Goal: Transaction & Acquisition: Purchase product/service

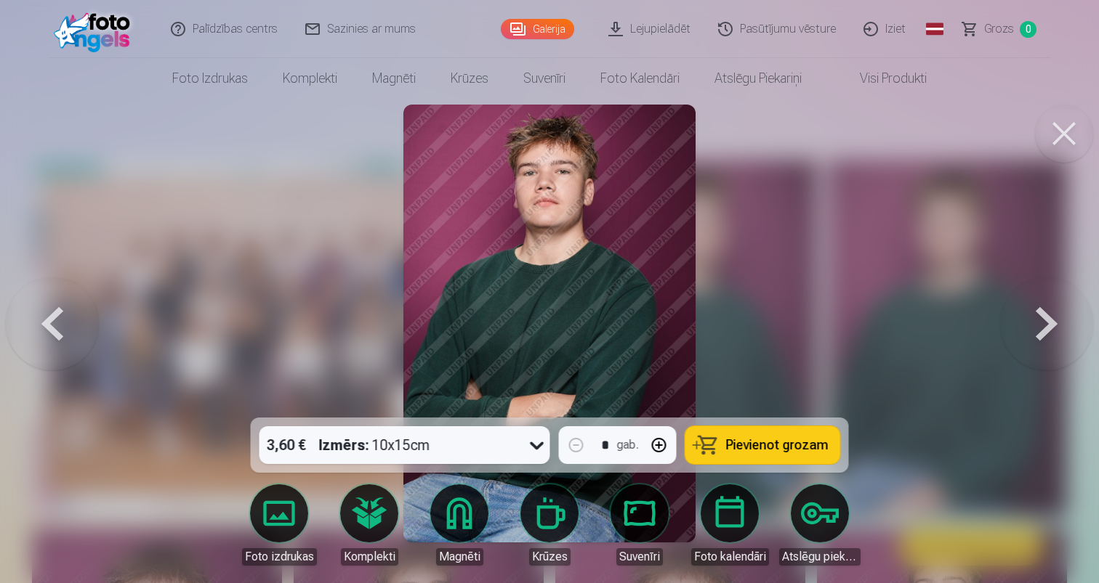
click at [736, 437] on button "Pievienot grozam" at bounding box center [762, 445] width 155 height 38
click at [1039, 320] on button at bounding box center [1046, 323] width 93 height 159
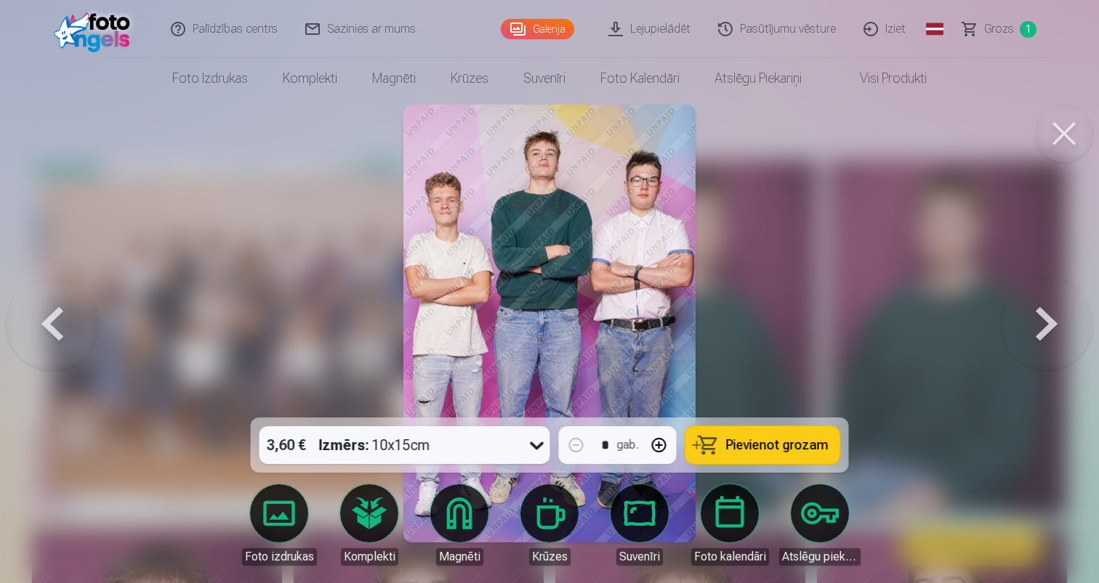
click at [1039, 320] on button at bounding box center [1046, 323] width 93 height 159
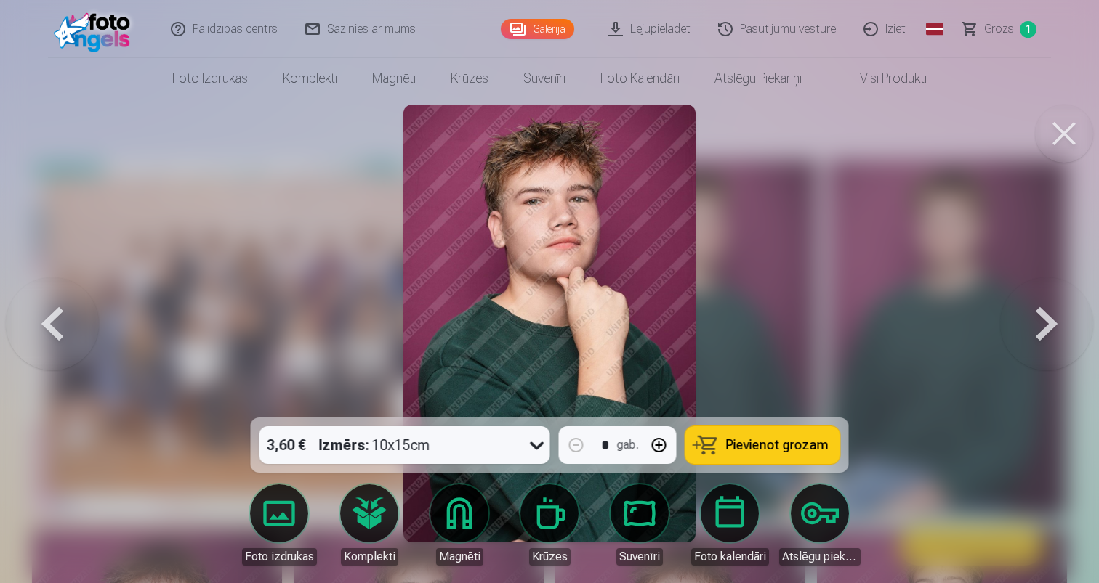
click at [1039, 320] on button at bounding box center [1046, 323] width 93 height 159
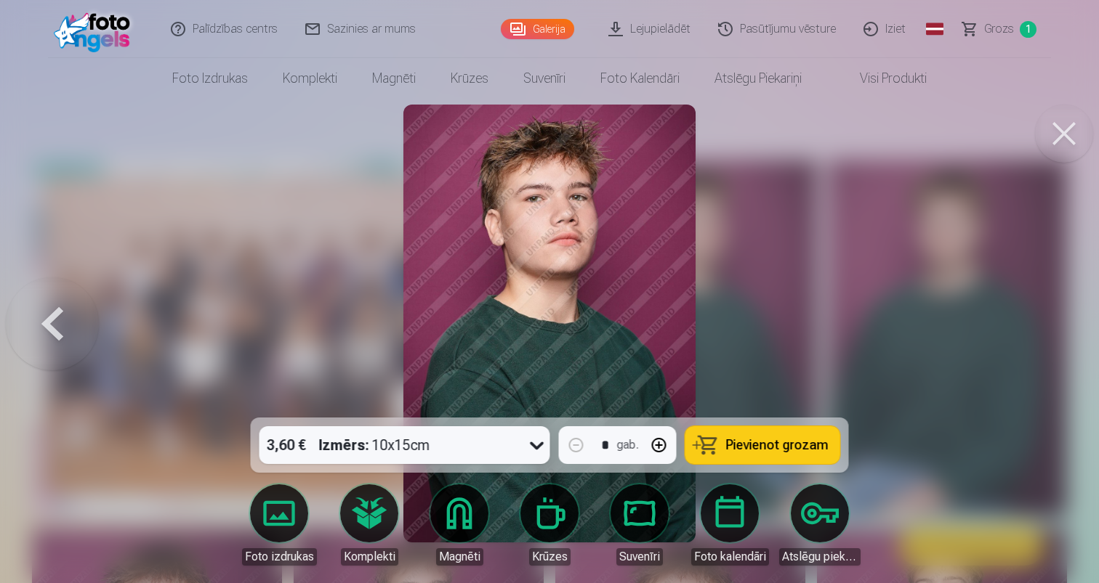
click at [1039, 320] on div at bounding box center [549, 291] width 1099 height 583
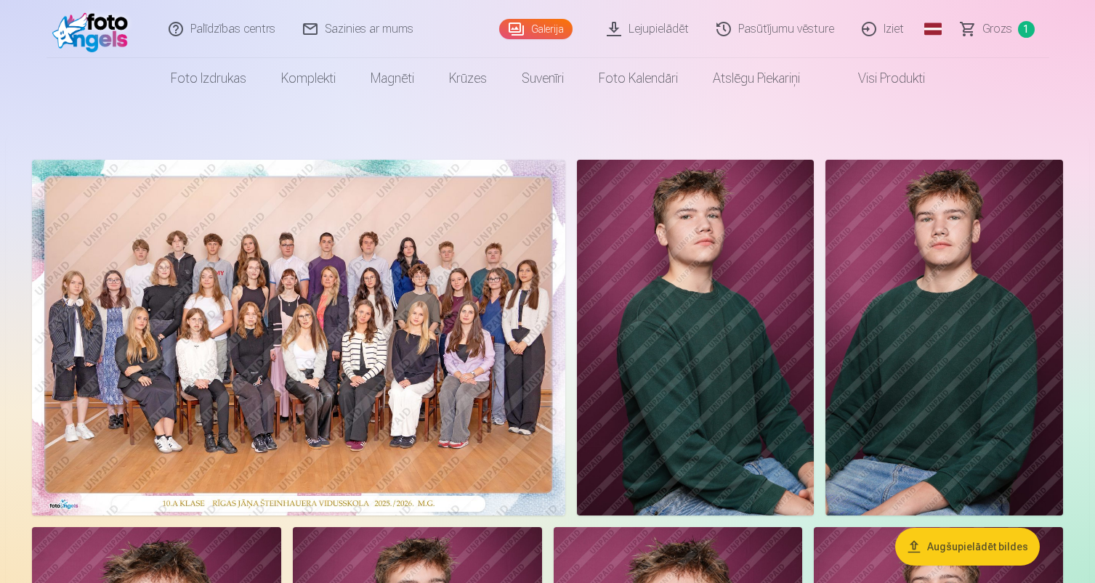
click at [655, 322] on img at bounding box center [696, 338] width 238 height 356
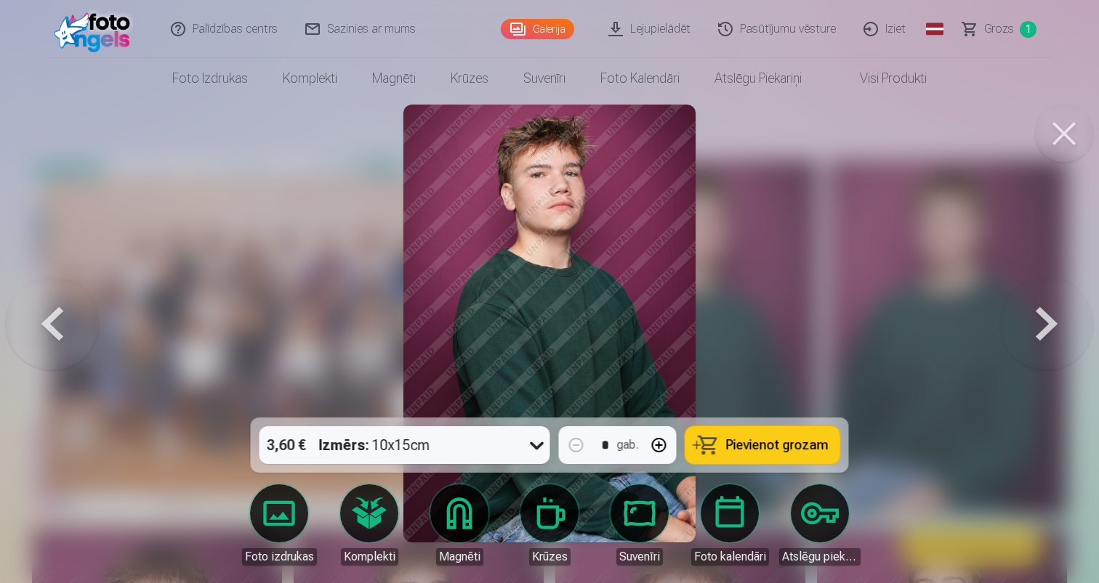
click at [1049, 323] on button at bounding box center [1046, 323] width 93 height 159
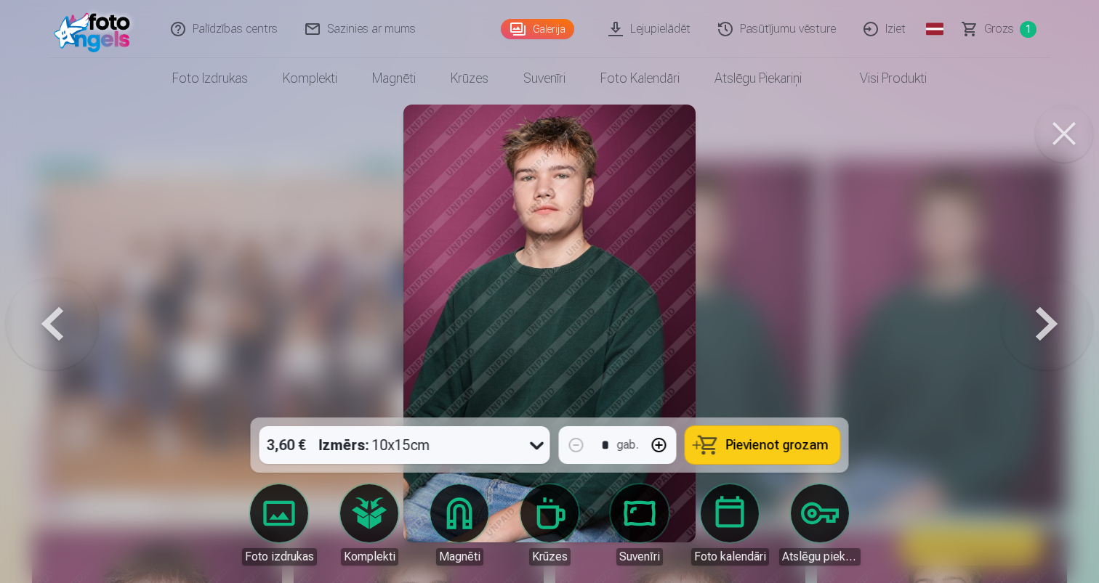
click at [1050, 323] on button at bounding box center [1046, 323] width 93 height 159
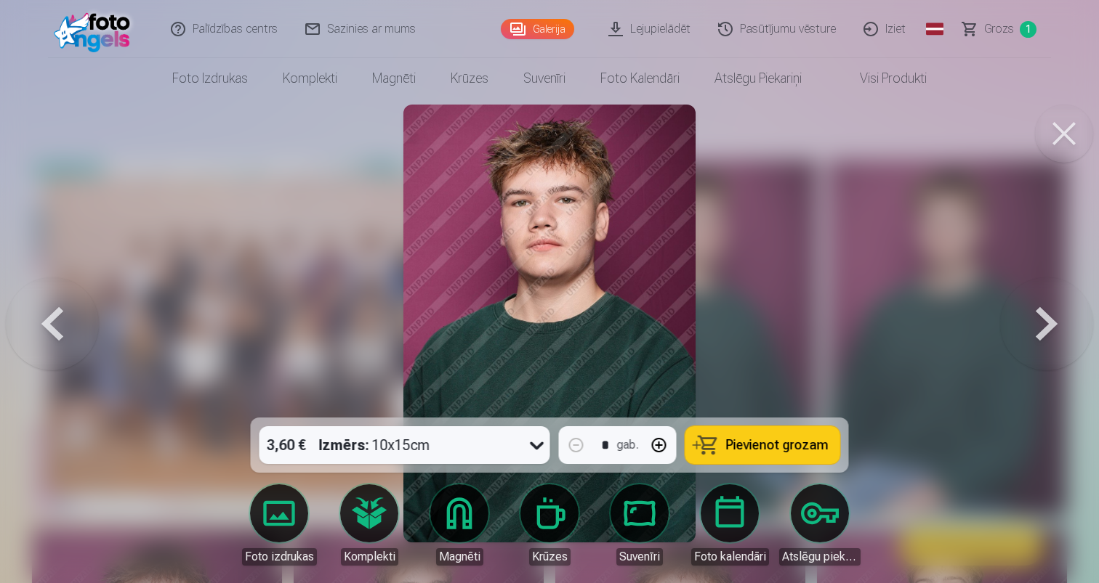
click at [1050, 323] on button at bounding box center [1046, 323] width 93 height 159
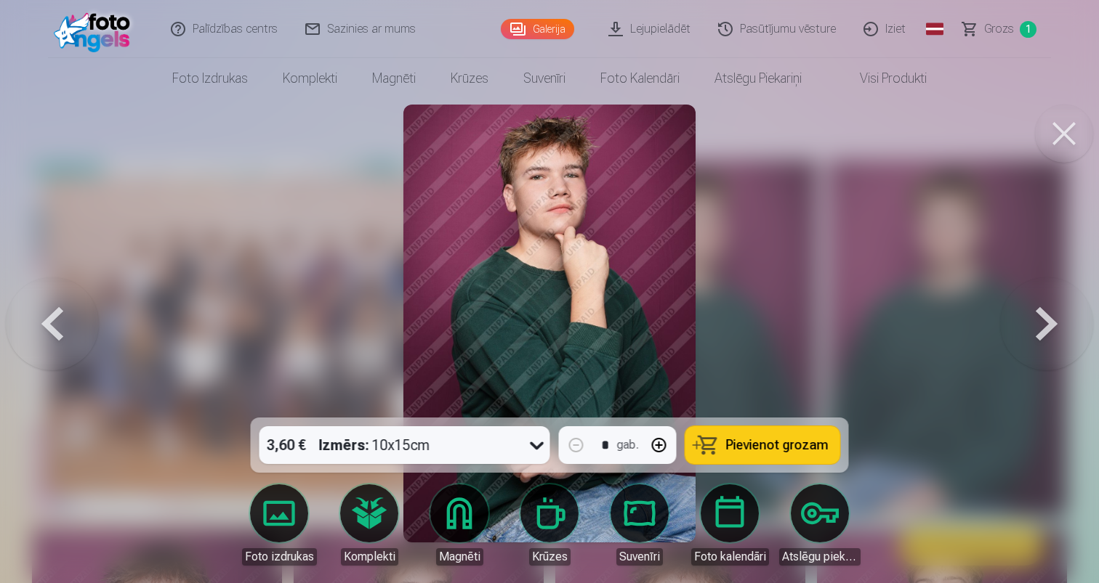
click at [1050, 323] on button at bounding box center [1046, 323] width 93 height 159
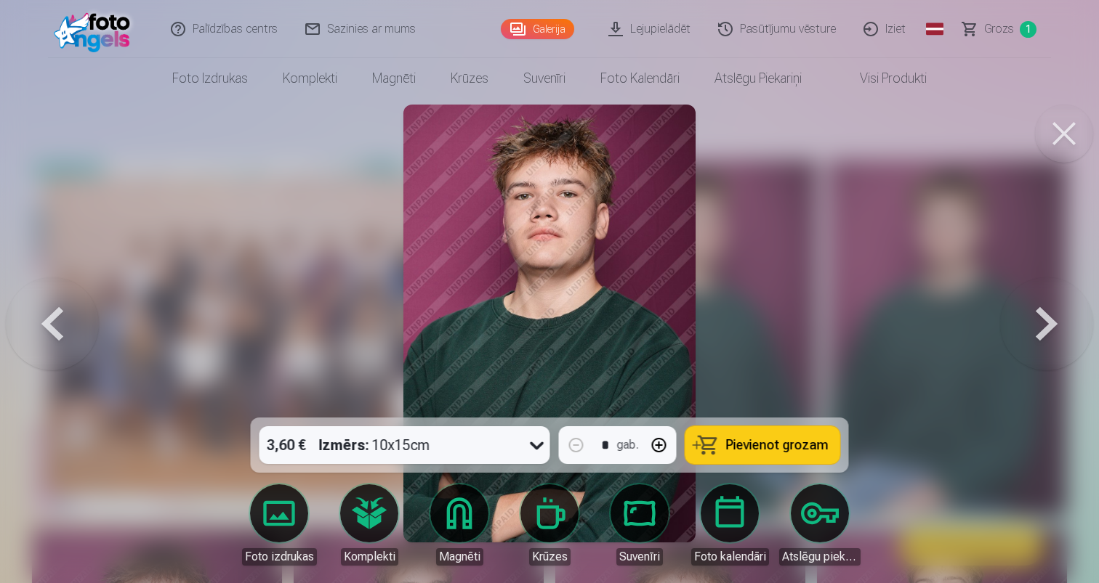
click at [1050, 323] on button at bounding box center [1046, 323] width 93 height 159
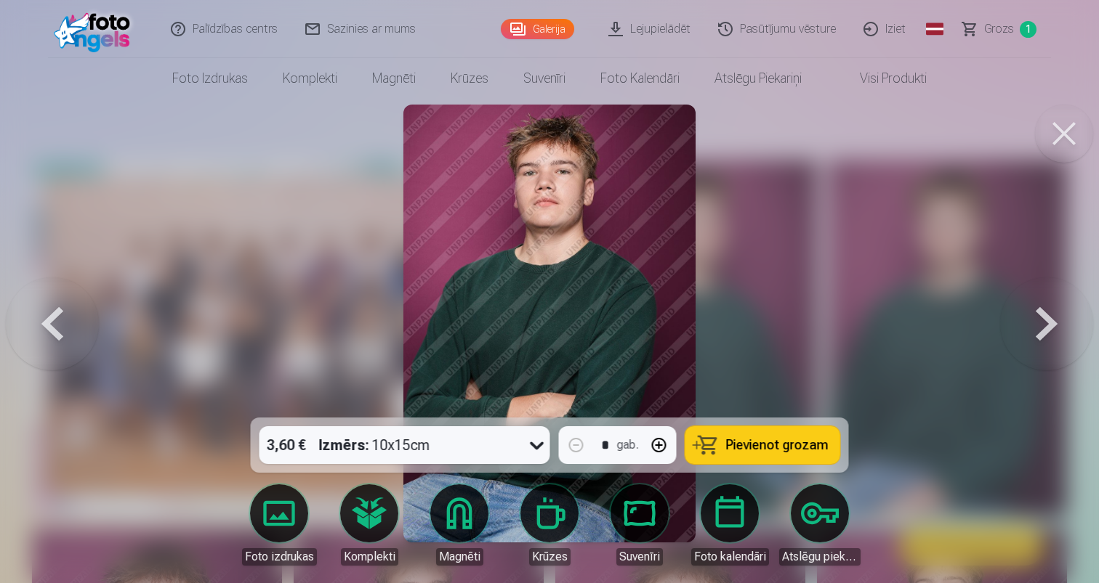
click at [1050, 323] on button at bounding box center [1046, 323] width 93 height 159
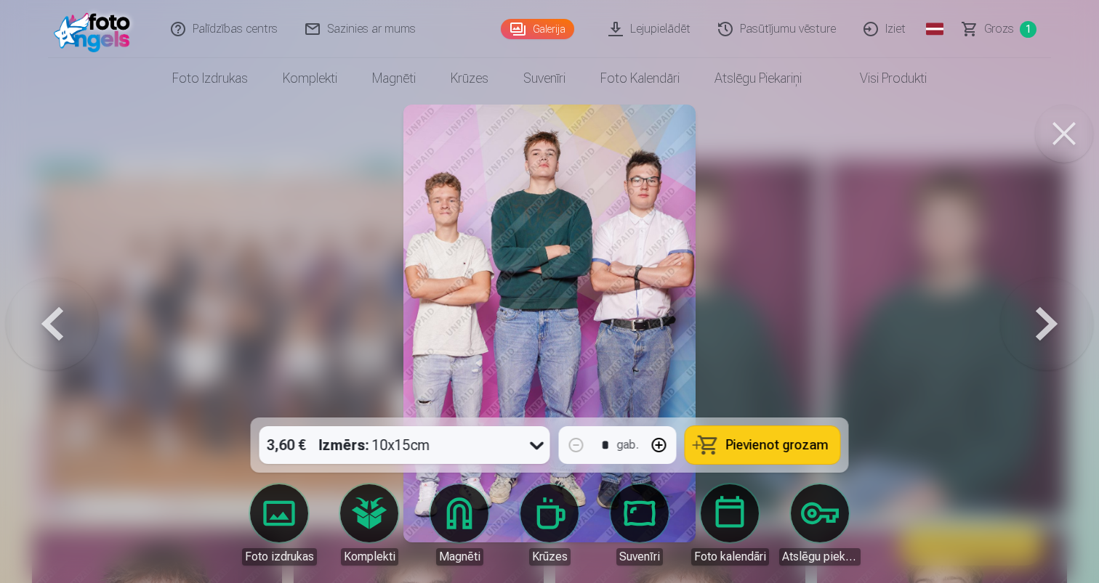
click at [1050, 323] on button at bounding box center [1046, 323] width 93 height 159
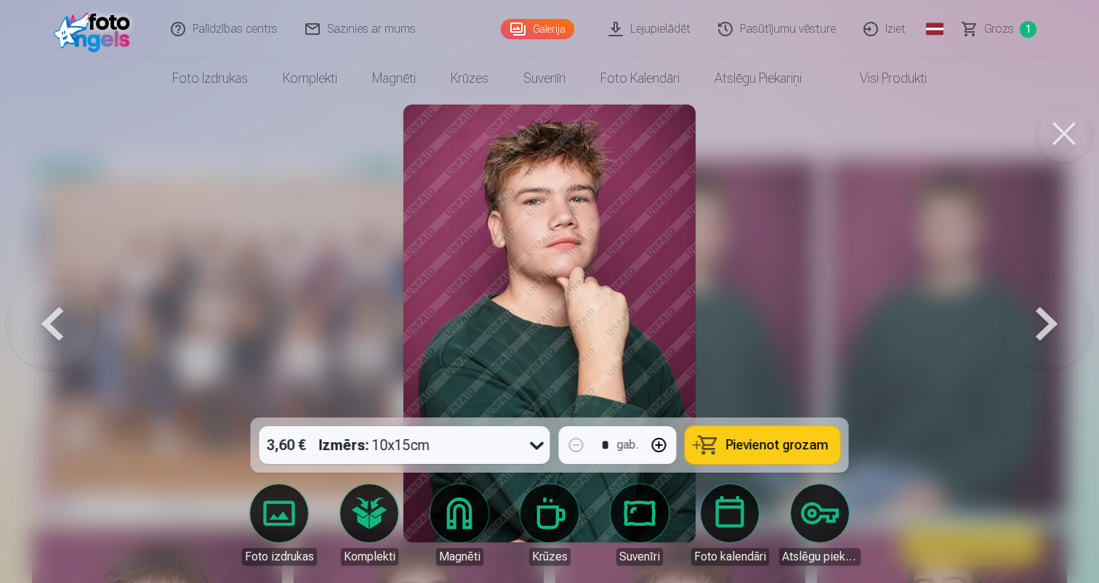
click at [59, 327] on button at bounding box center [52, 323] width 93 height 159
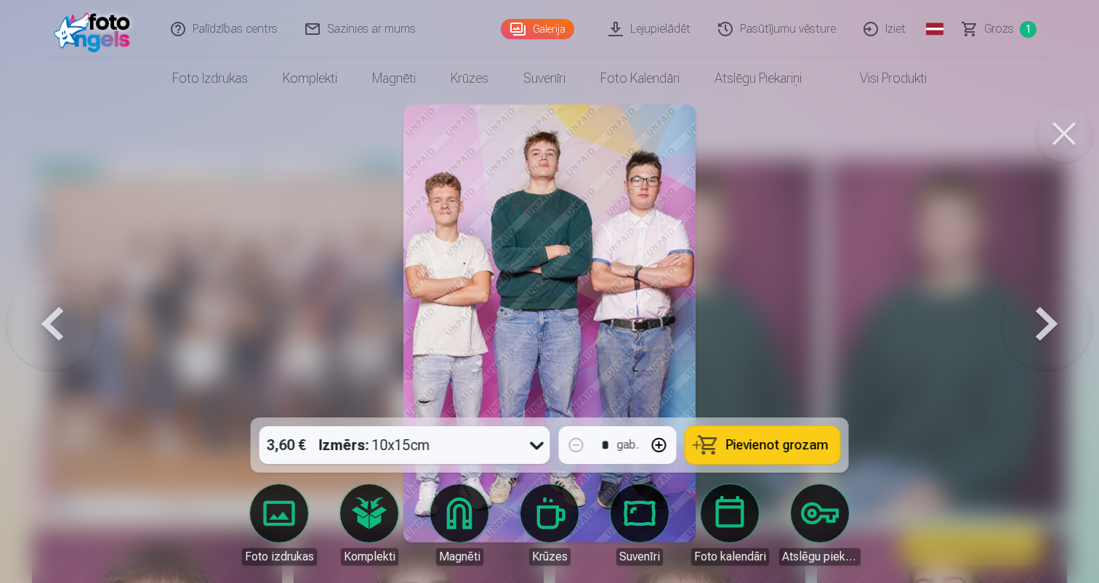
click at [59, 327] on button at bounding box center [52, 323] width 93 height 159
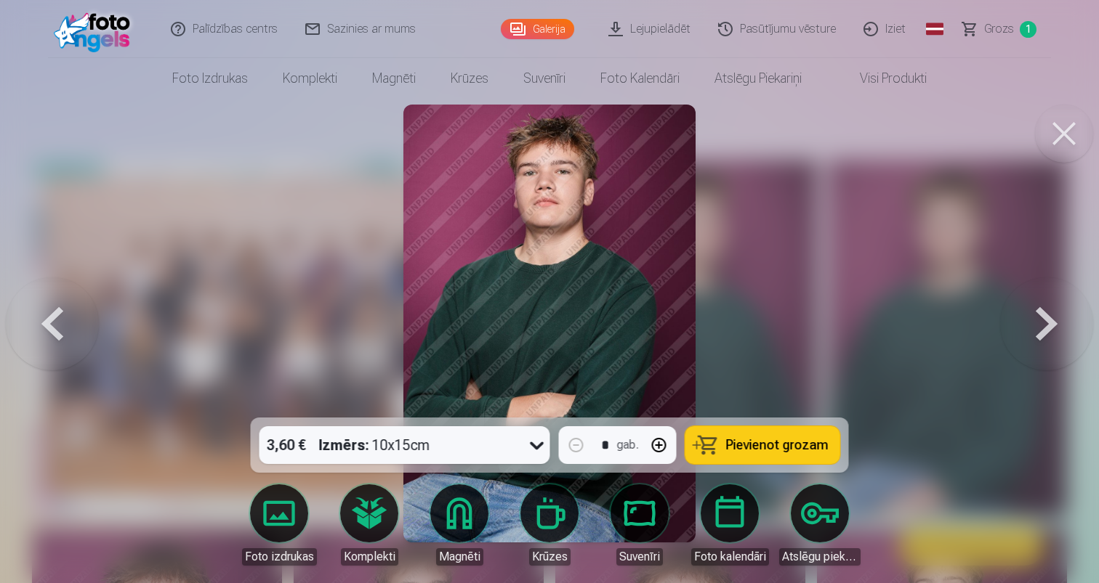
click at [59, 327] on button at bounding box center [52, 323] width 93 height 159
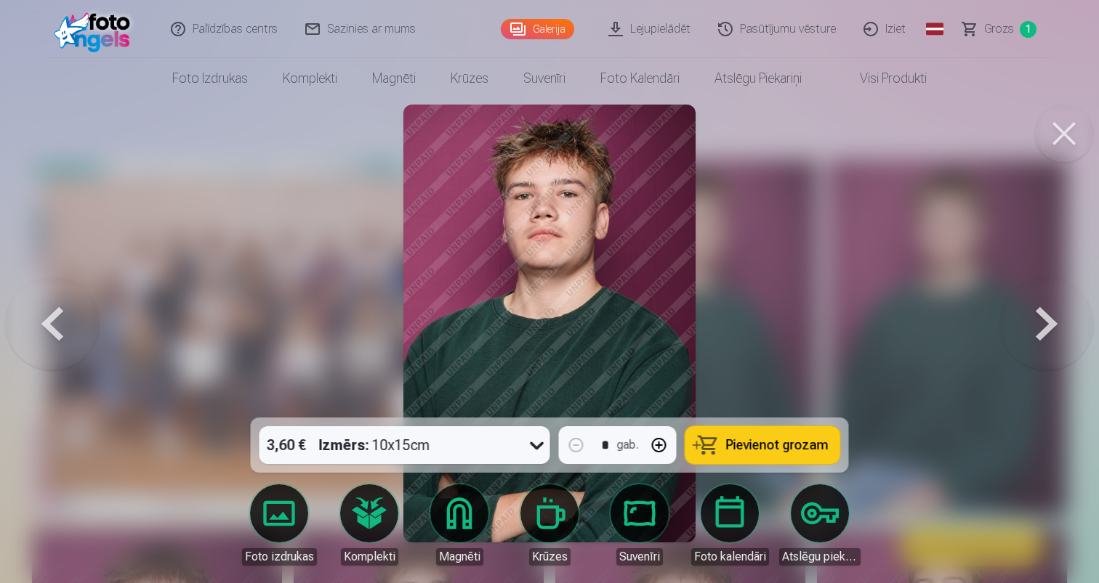
click at [59, 327] on button at bounding box center [52, 323] width 93 height 159
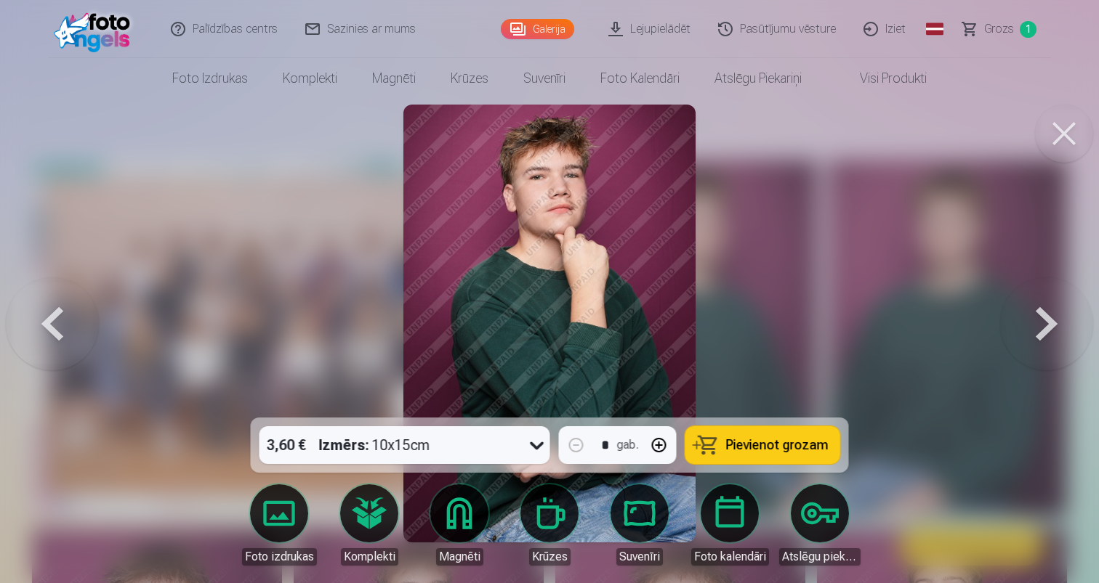
click at [59, 327] on button at bounding box center [52, 323] width 93 height 159
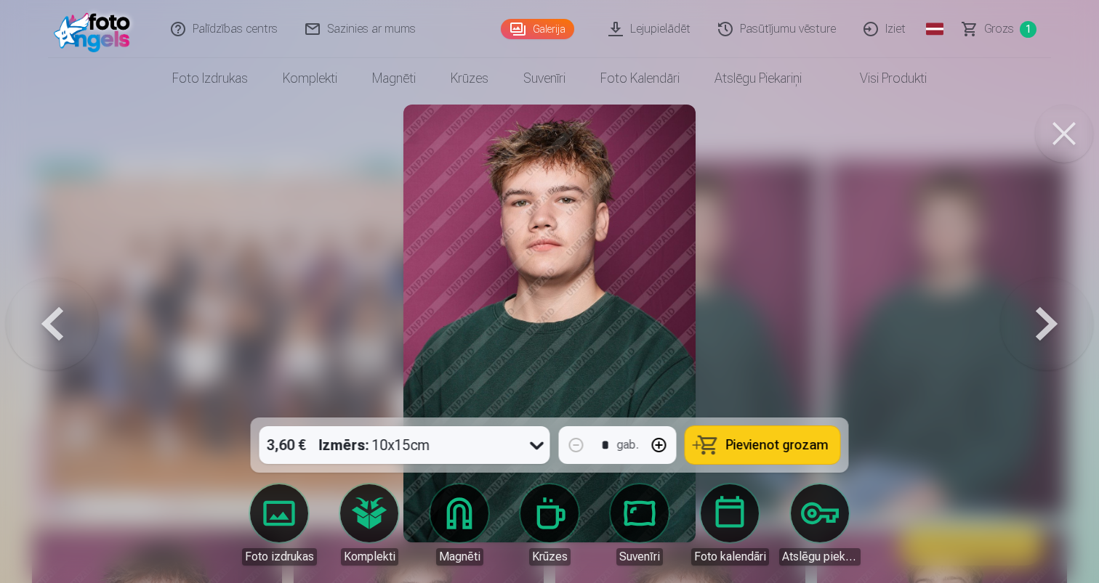
click at [59, 327] on button at bounding box center [52, 323] width 93 height 159
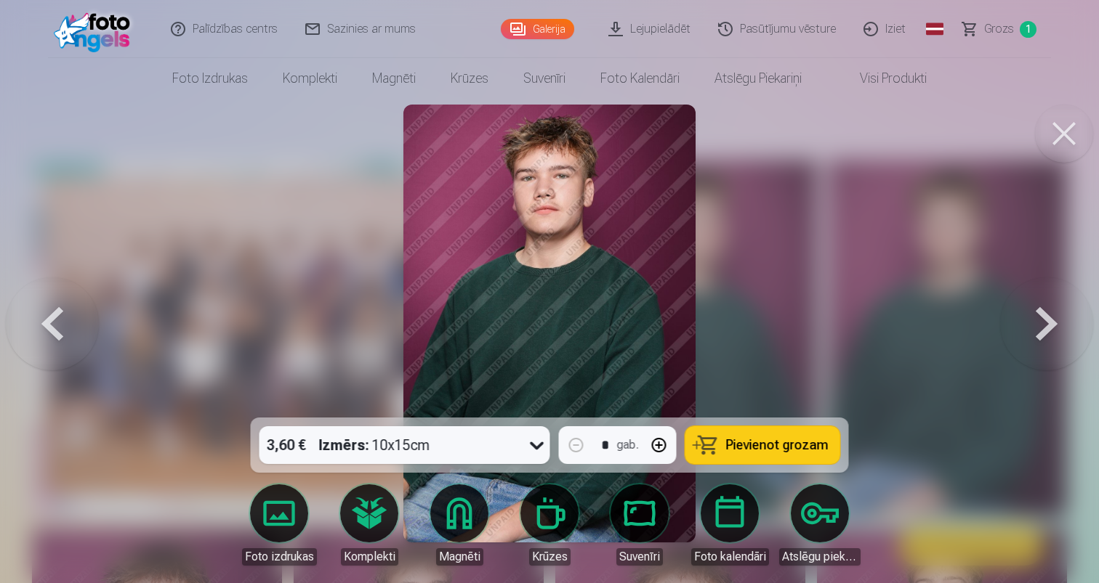
click at [59, 327] on button at bounding box center [52, 323] width 93 height 159
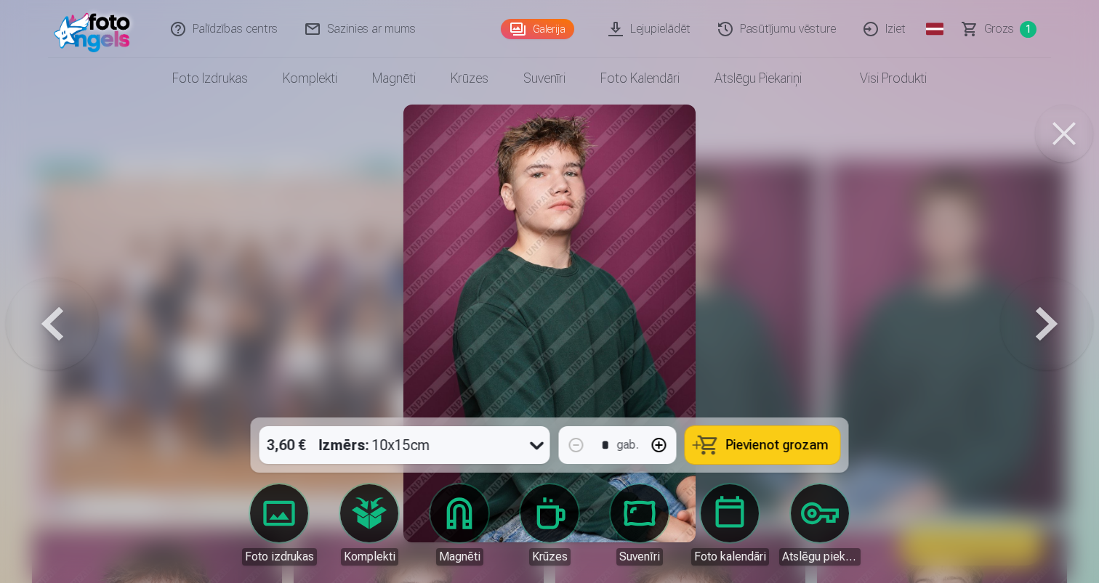
click at [59, 327] on button at bounding box center [52, 323] width 93 height 159
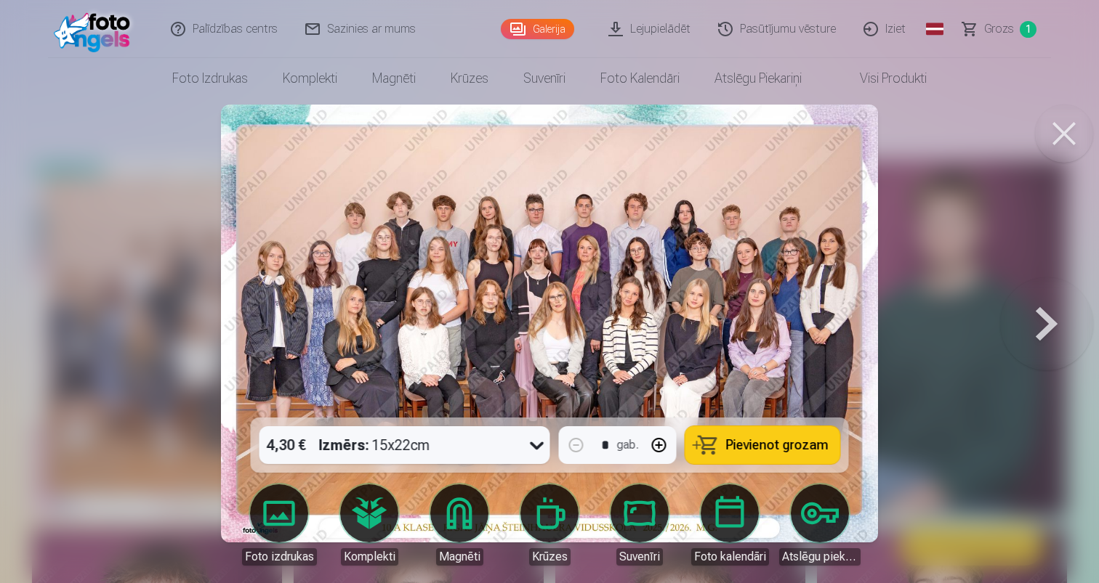
click at [1062, 325] on button at bounding box center [1046, 323] width 93 height 159
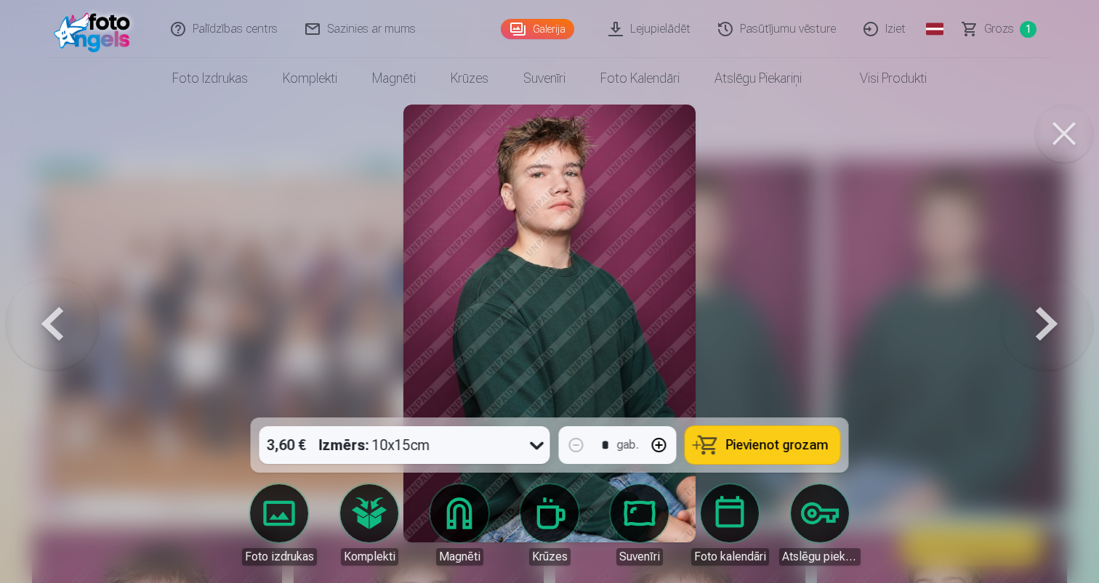
click at [1046, 331] on button at bounding box center [1046, 323] width 93 height 159
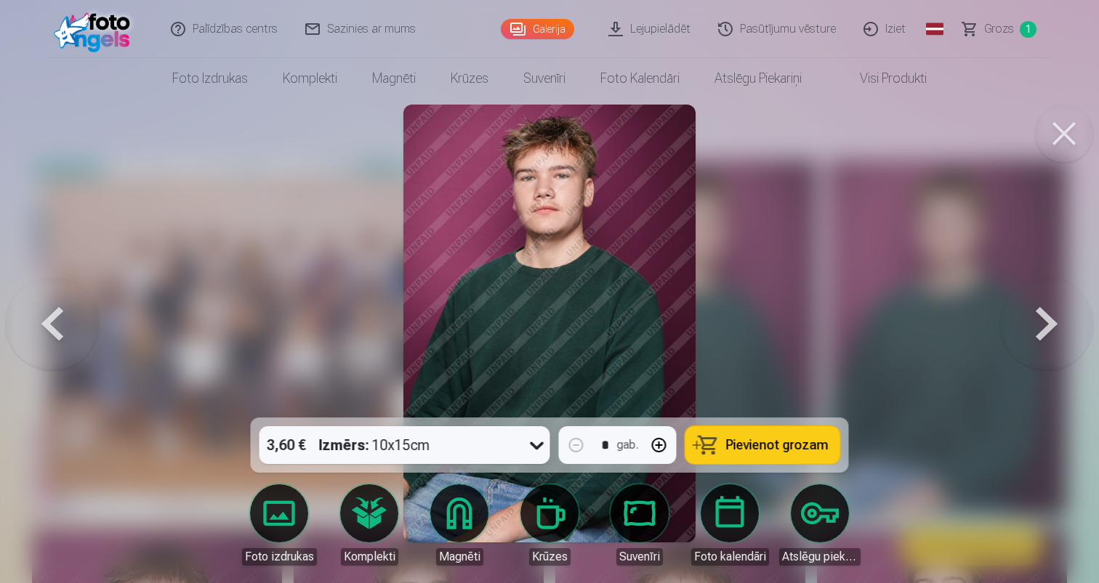
click at [752, 450] on span "Pievienot grozam" at bounding box center [777, 445] width 102 height 13
click at [1043, 331] on button at bounding box center [1046, 323] width 93 height 159
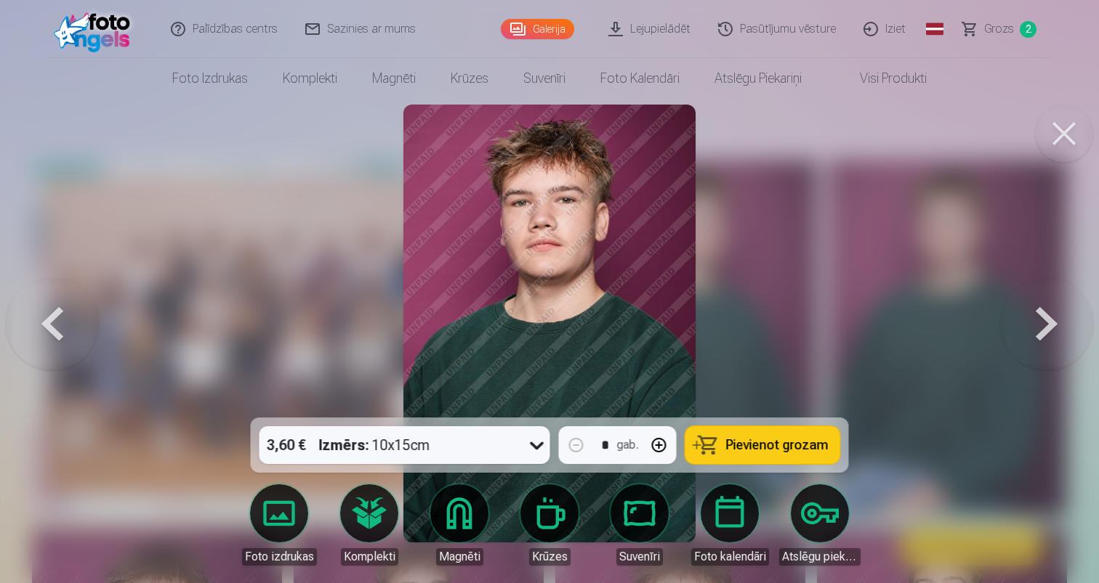
click at [1043, 331] on button at bounding box center [1046, 323] width 93 height 159
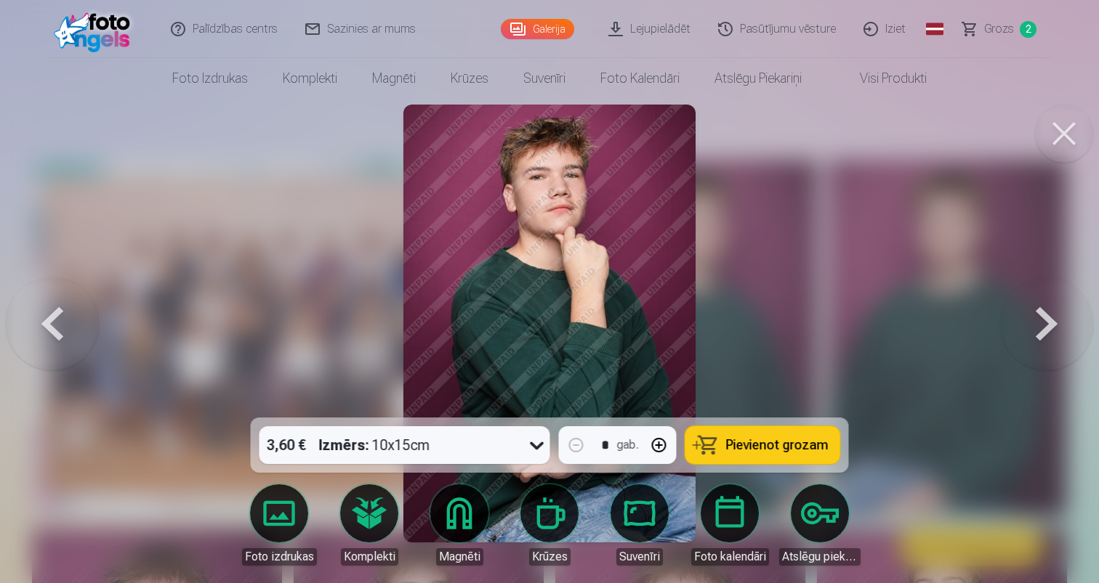
click at [1043, 331] on button at bounding box center [1046, 323] width 93 height 159
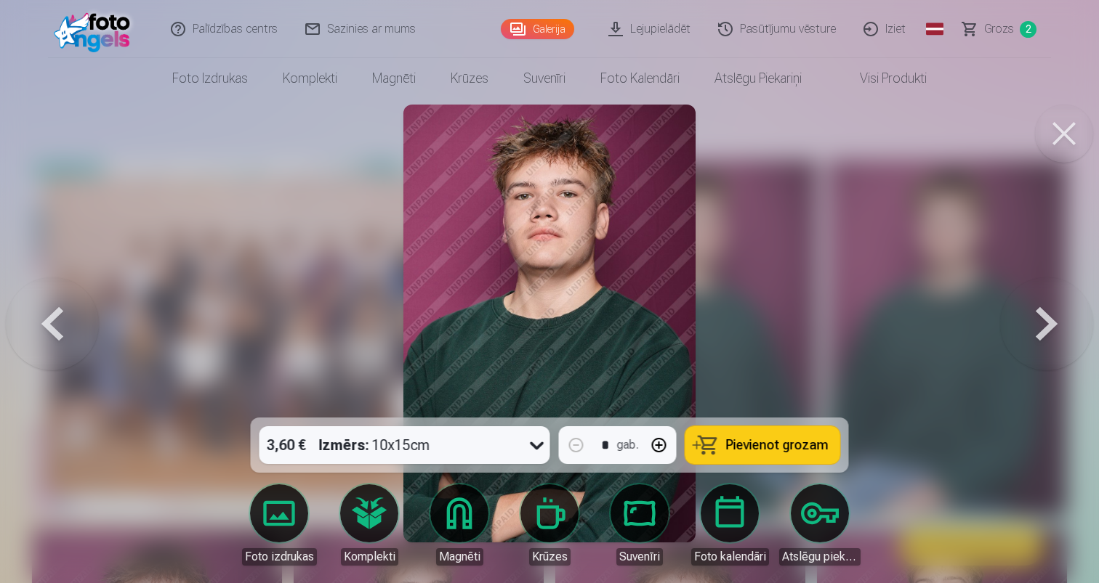
click at [1043, 331] on button at bounding box center [1046, 323] width 93 height 159
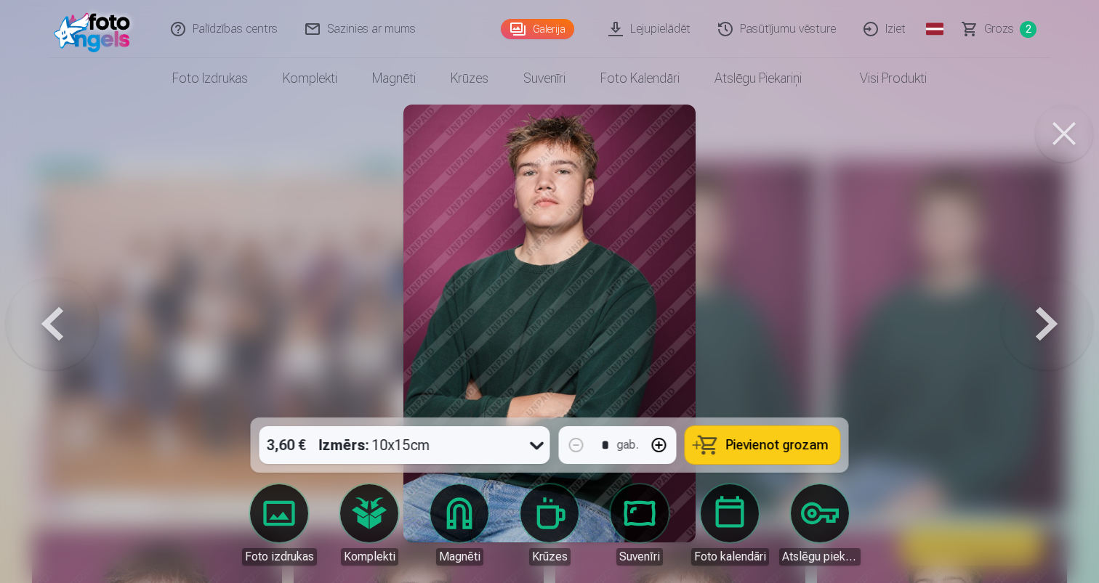
click at [732, 451] on span "Pievienot grozam" at bounding box center [777, 445] width 102 height 13
click at [1026, 329] on button at bounding box center [1046, 323] width 93 height 159
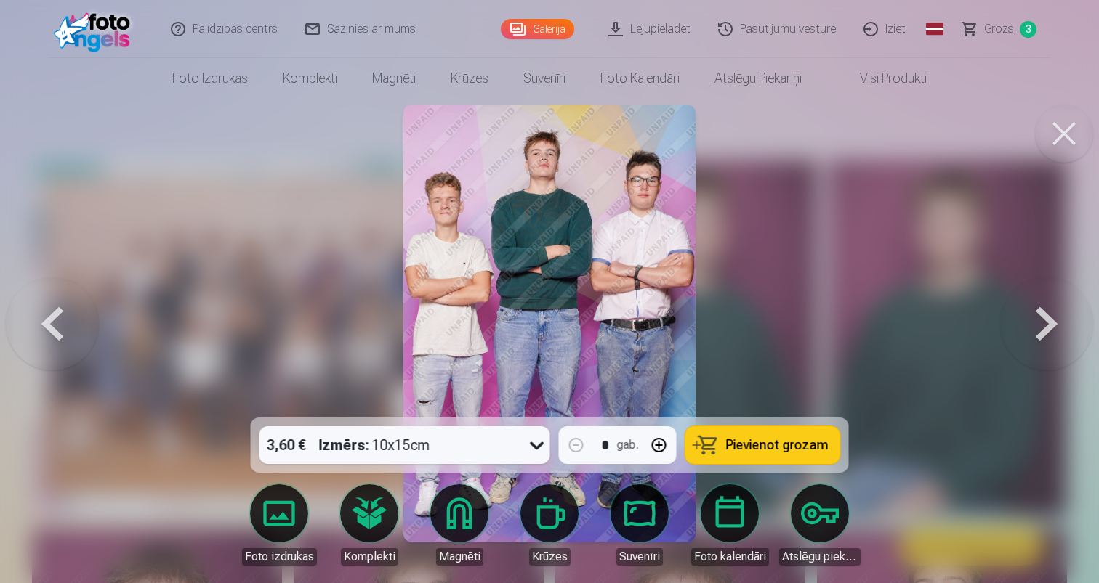
click at [1026, 328] on button at bounding box center [1046, 323] width 93 height 159
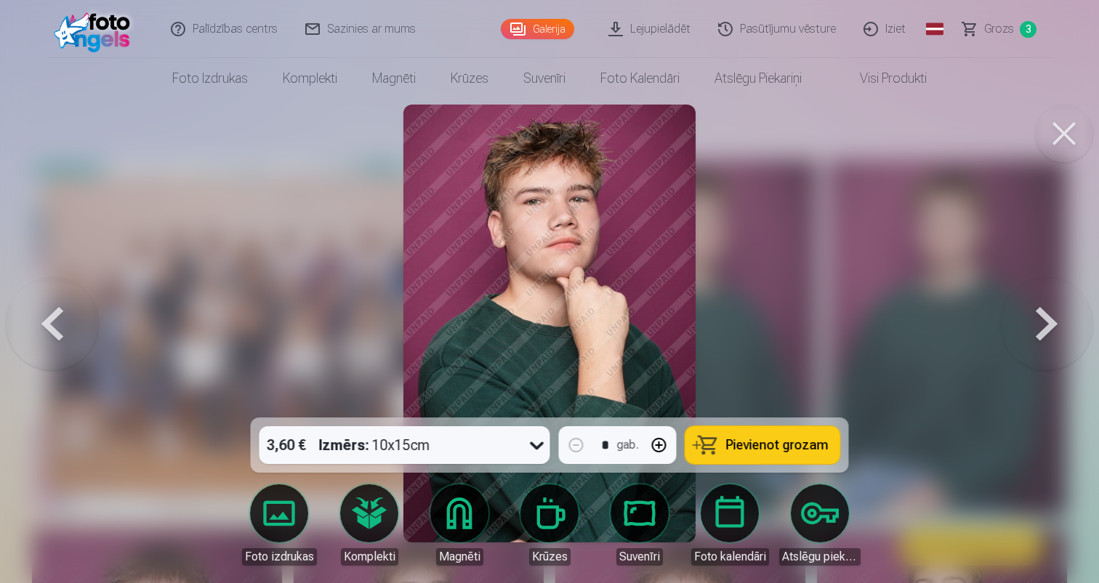
click at [1026, 328] on button at bounding box center [1046, 323] width 93 height 159
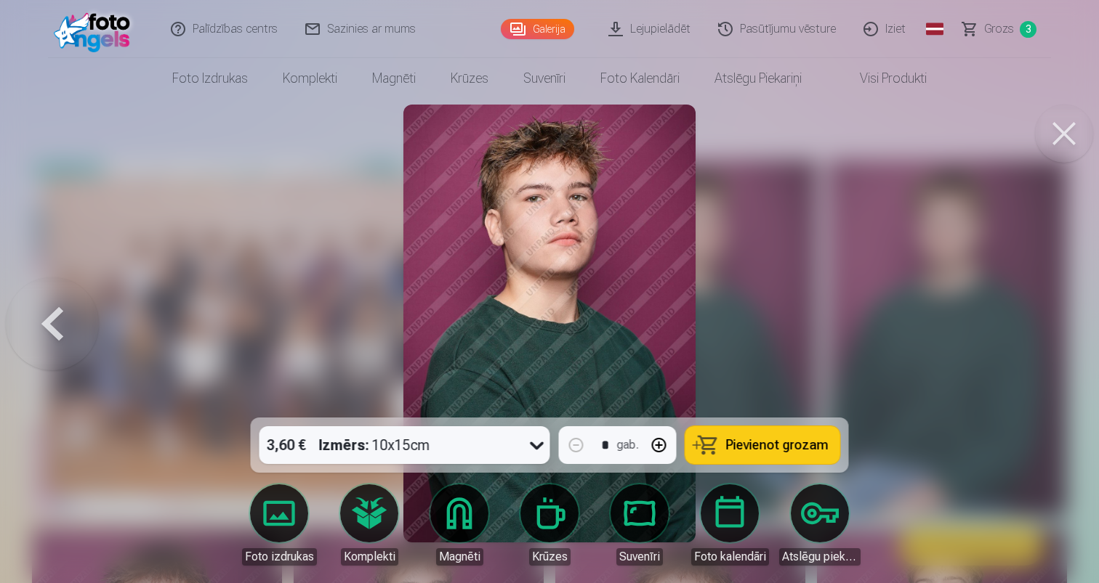
click at [1026, 328] on div at bounding box center [549, 291] width 1099 height 583
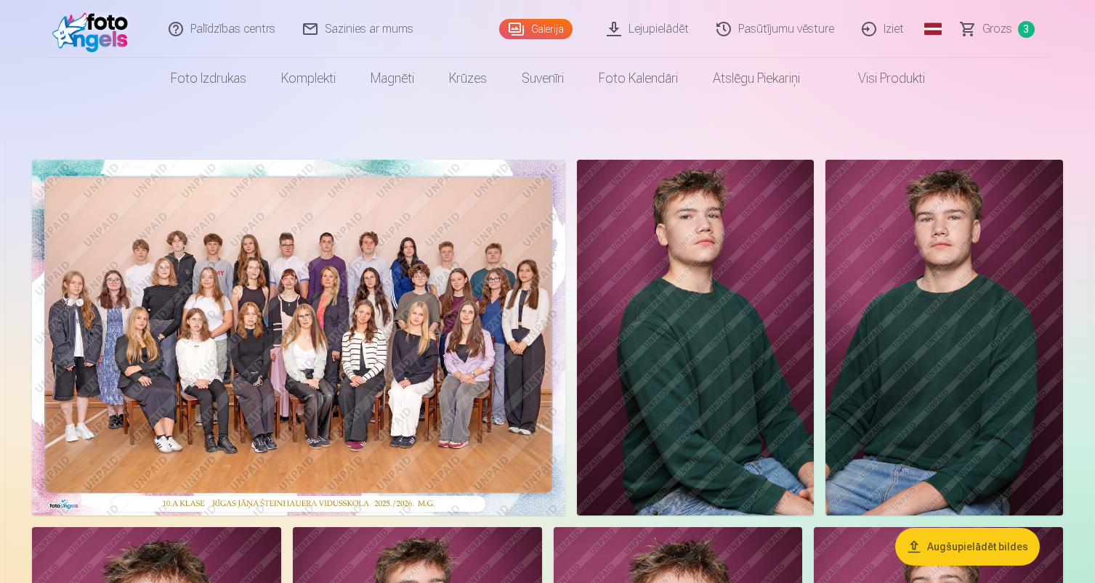
click at [305, 361] on img at bounding box center [298, 338] width 533 height 356
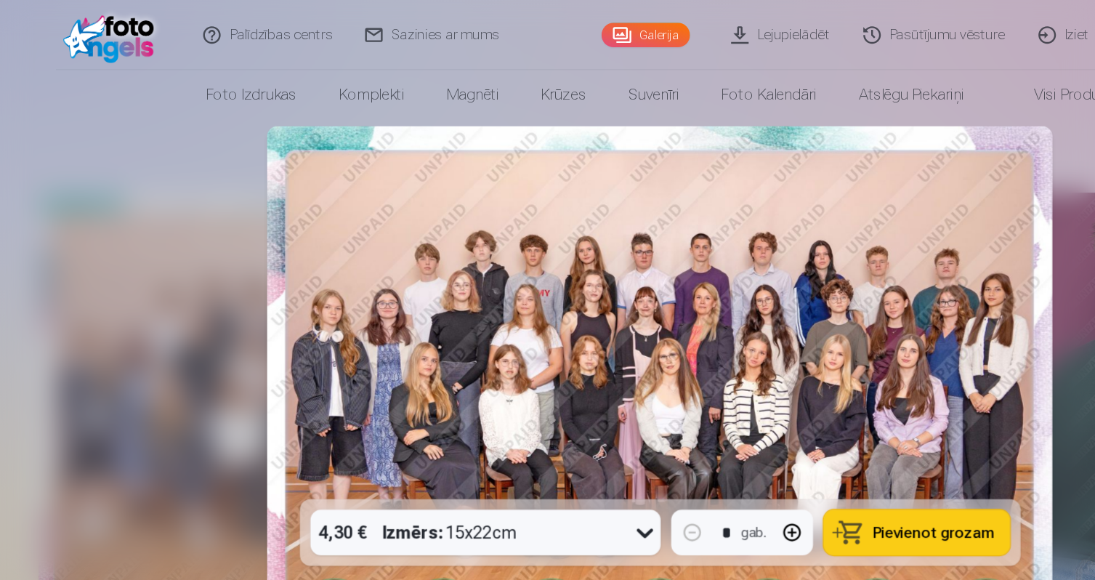
click at [614, 357] on img at bounding box center [547, 322] width 651 height 434
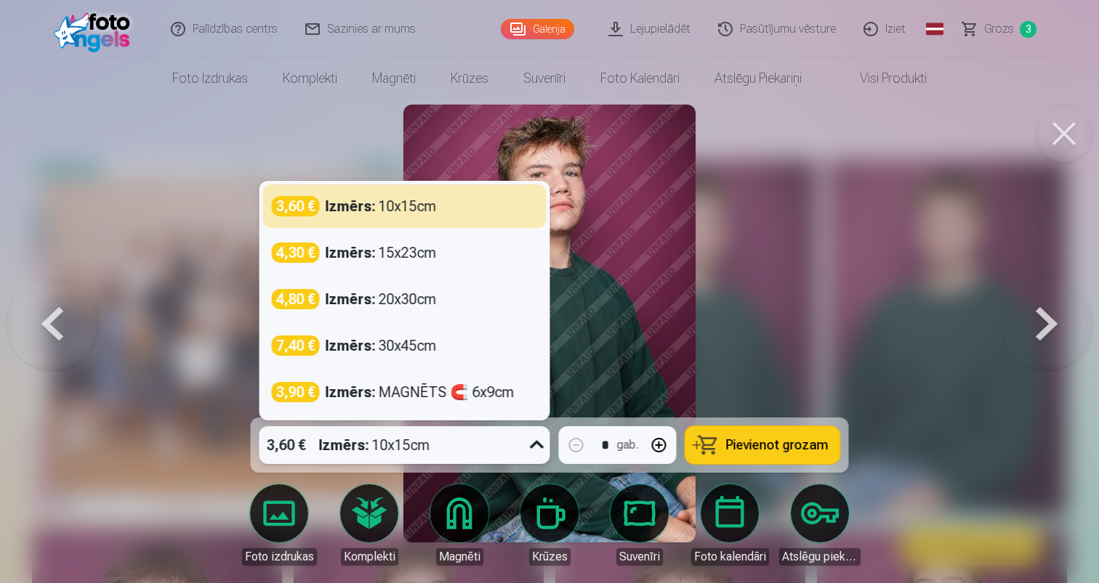
click at [536, 450] on icon at bounding box center [536, 445] width 23 height 23
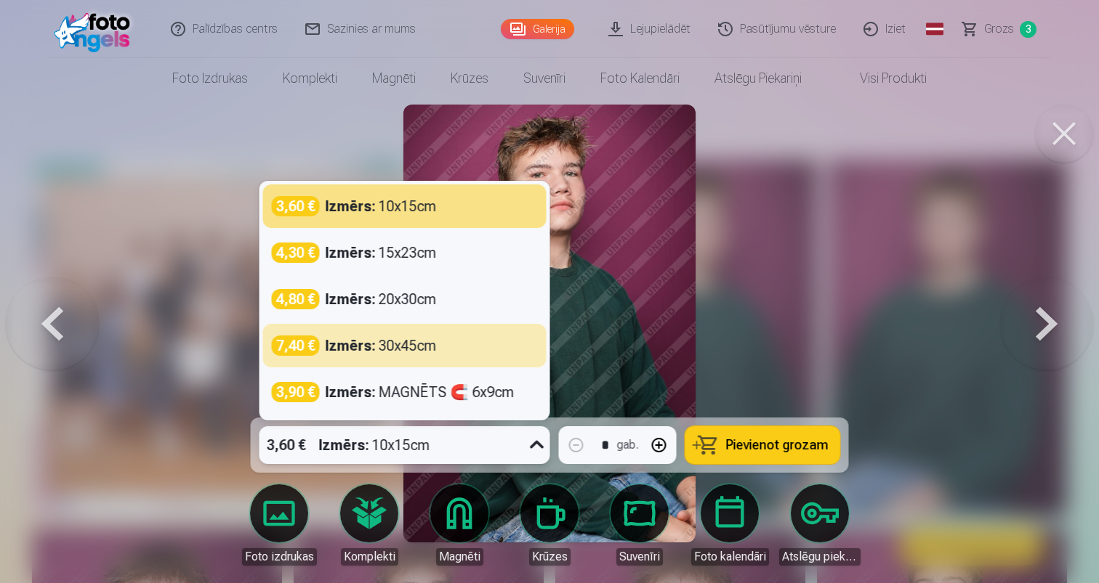
click at [1000, 27] on span "Grozs" at bounding box center [999, 28] width 30 height 17
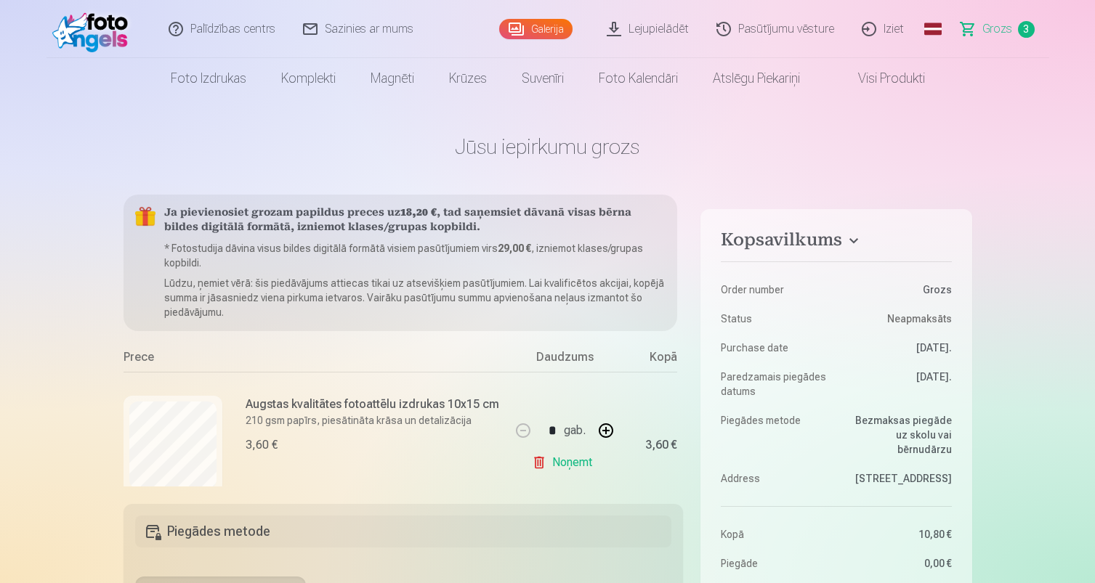
click at [991, 24] on span "Grozs" at bounding box center [997, 28] width 30 height 17
click at [853, 238] on h4 "Kopsavilkums" at bounding box center [836, 243] width 230 height 26
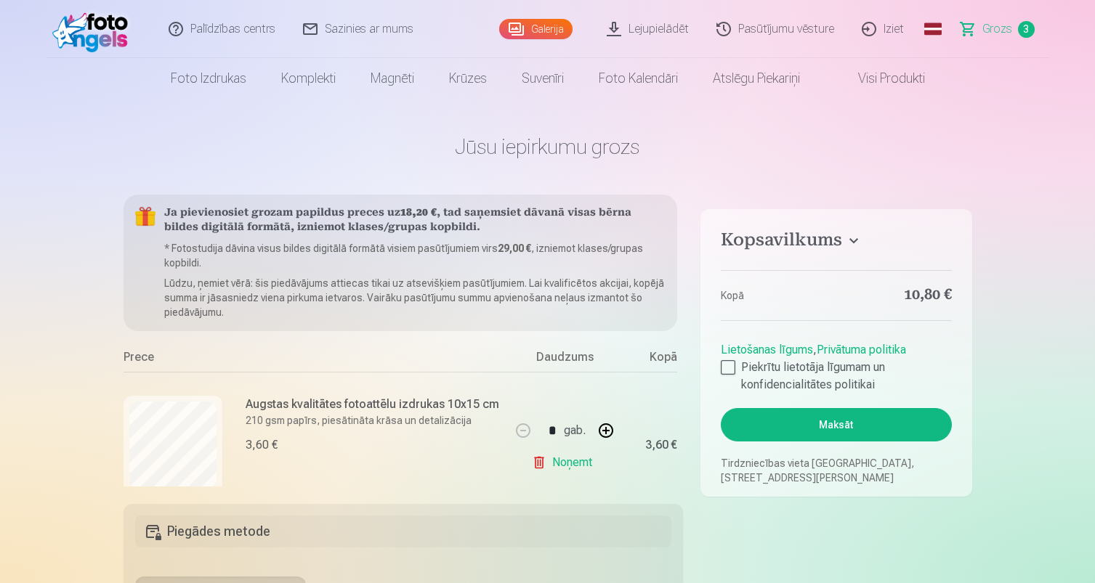
click at [853, 238] on h4 "Kopsavilkums" at bounding box center [836, 243] width 230 height 26
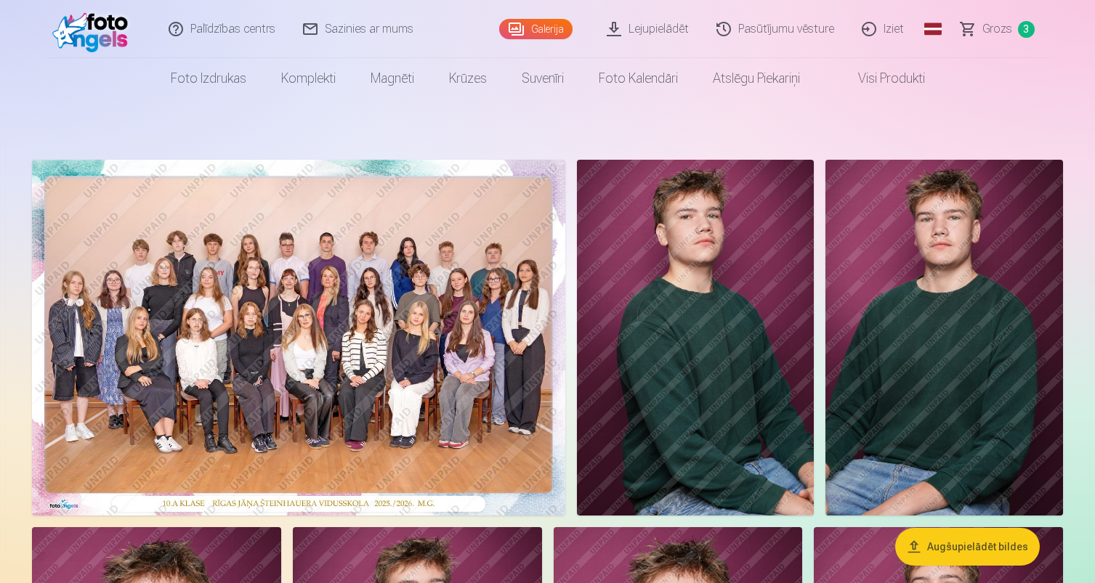
click at [1000, 24] on span "Grozs" at bounding box center [997, 28] width 30 height 17
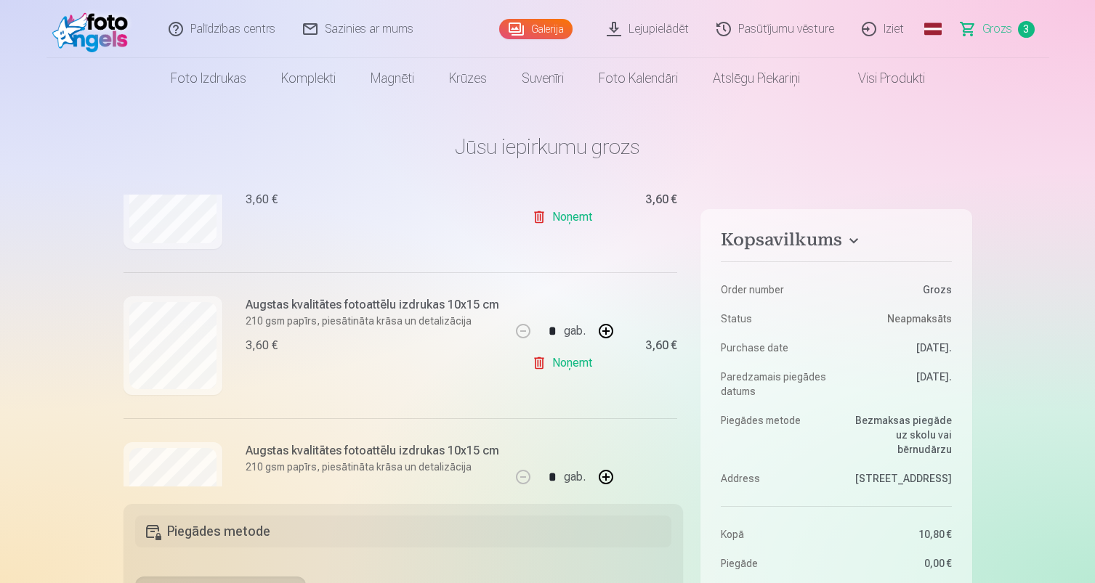
scroll to position [285, 0]
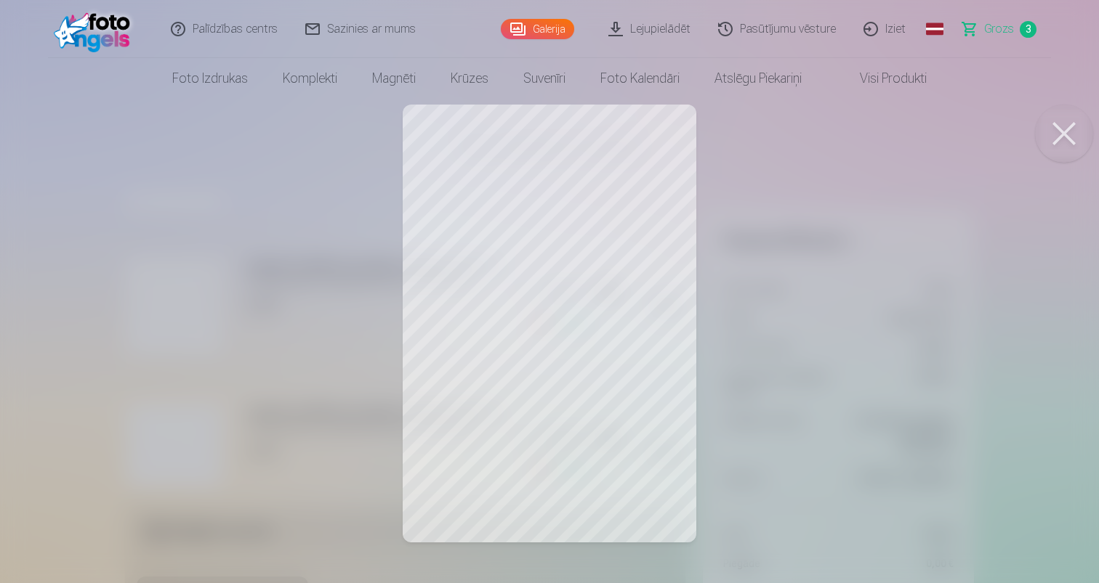
click at [911, 320] on div at bounding box center [549, 291] width 1099 height 583
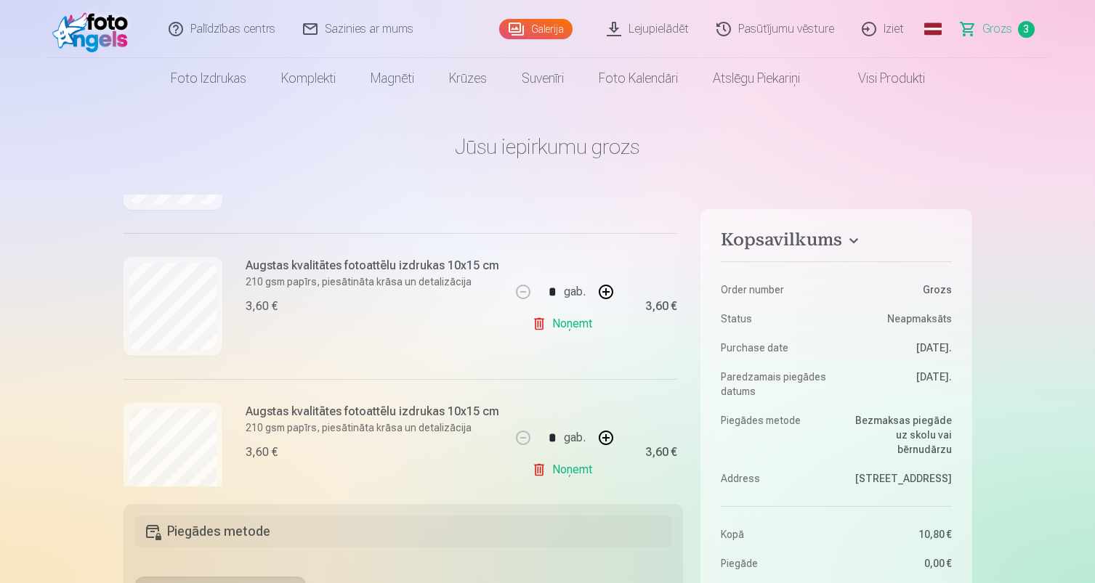
click at [567, 472] on link "Noņemt" at bounding box center [565, 470] width 66 height 29
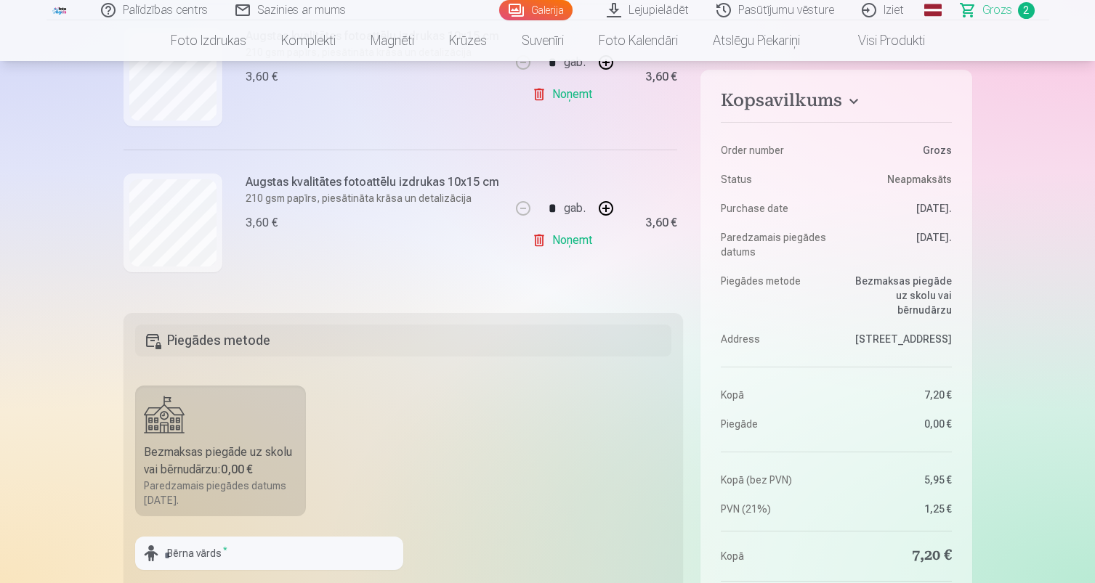
scroll to position [177, 0]
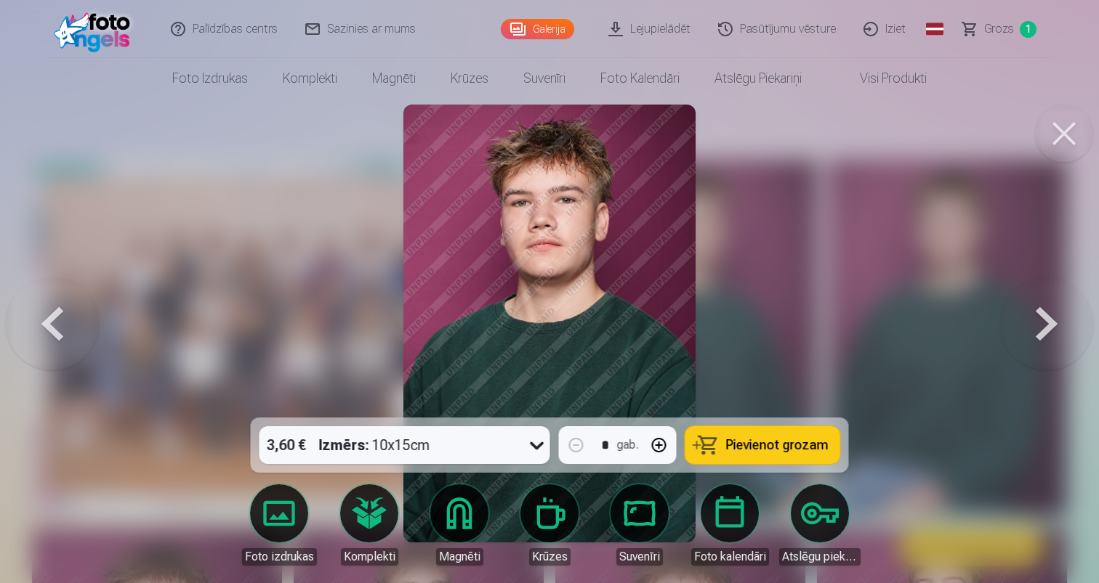
click at [577, 340] on img at bounding box center [549, 324] width 292 height 438
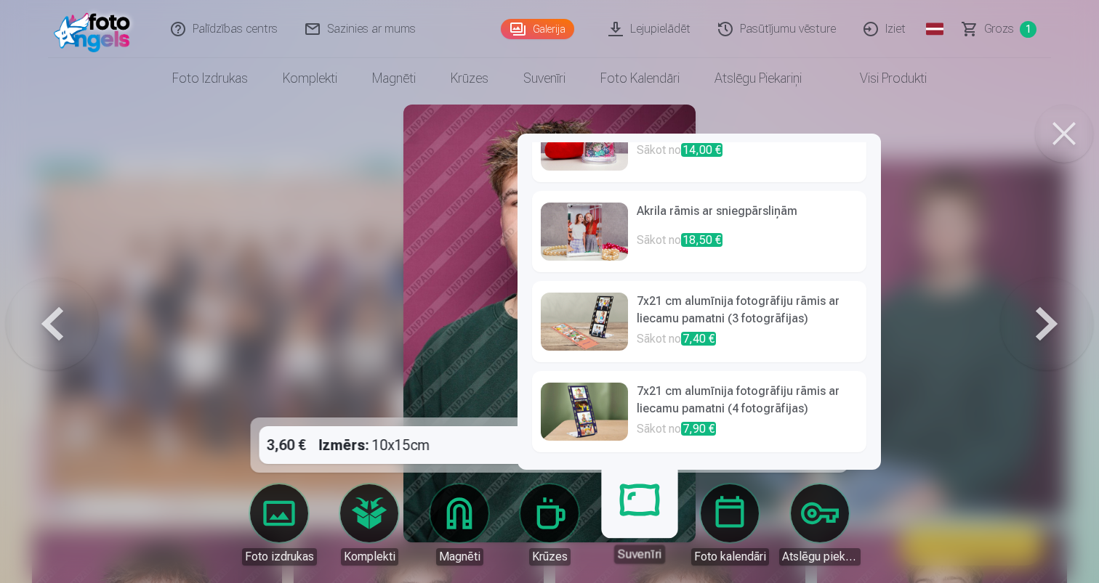
scroll to position [495, 0]
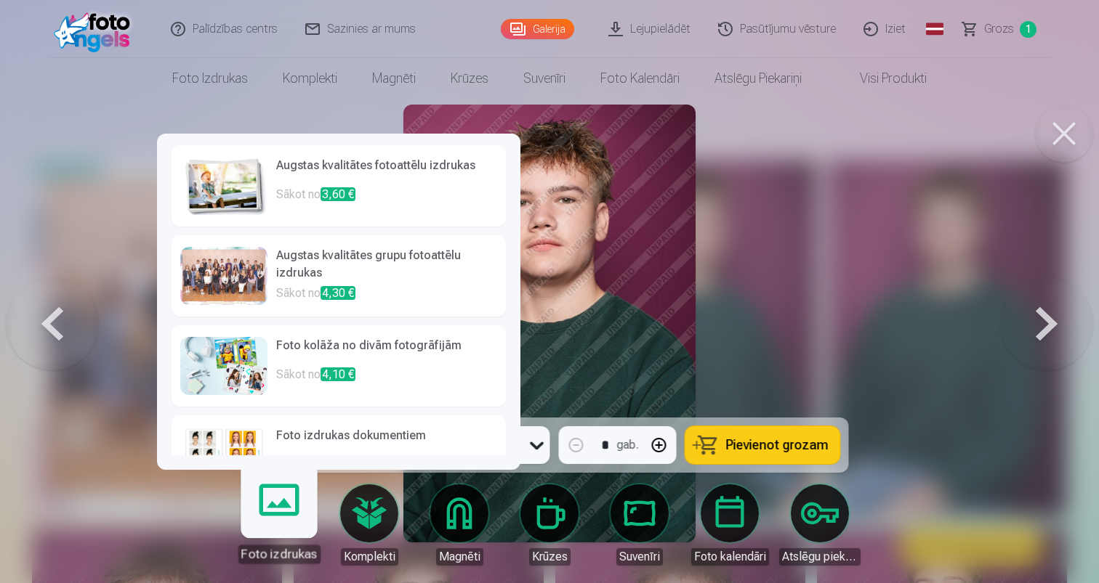
click at [264, 506] on body "Palīdzības centrs Sazinies ar mums Galerija Lejupielādēt Pasūtījumu vēsture Izi…" at bounding box center [549, 291] width 1099 height 583
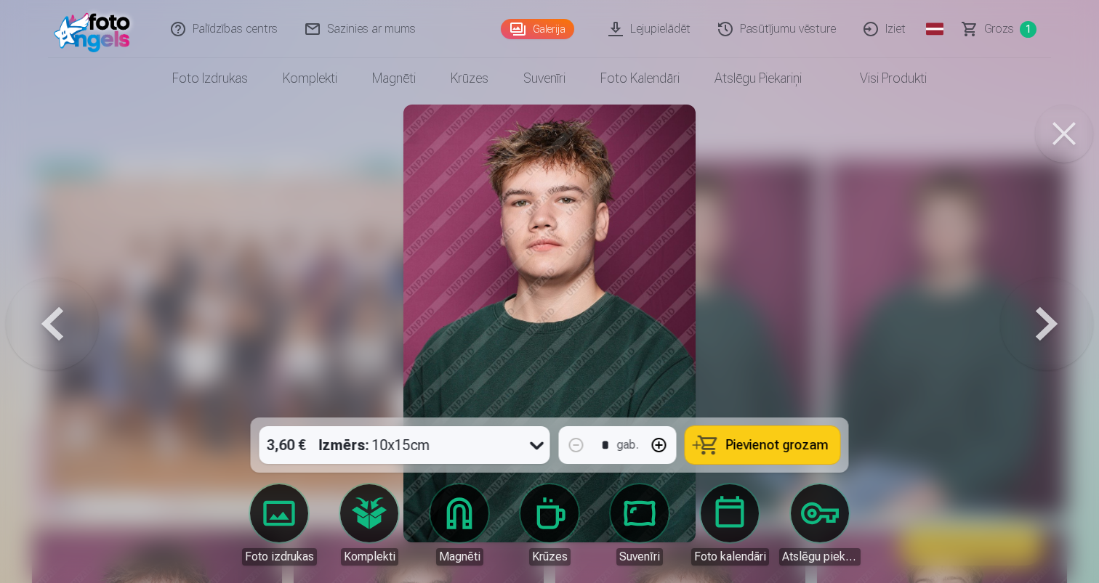
click at [264, 506] on link "Foto izdrukas" at bounding box center [278, 525] width 81 height 81
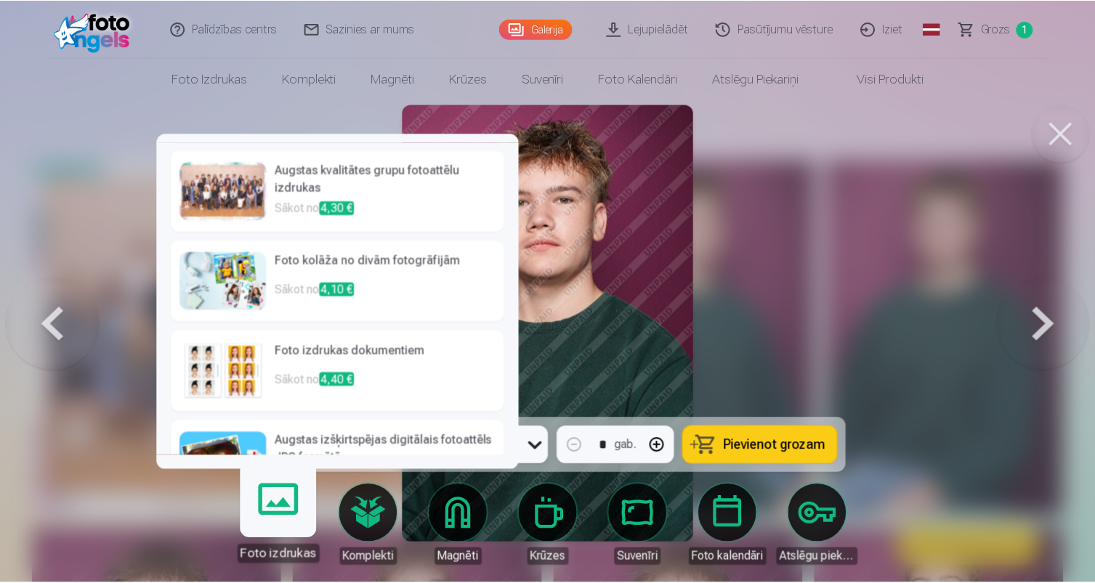
scroll to position [86, 0]
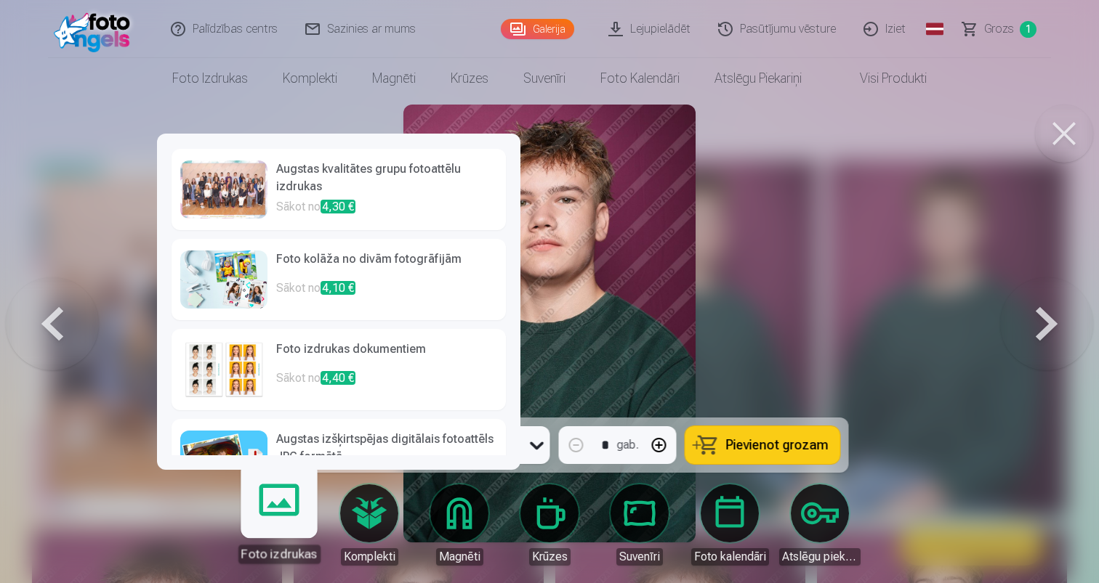
click at [236, 289] on img at bounding box center [223, 280] width 87 height 58
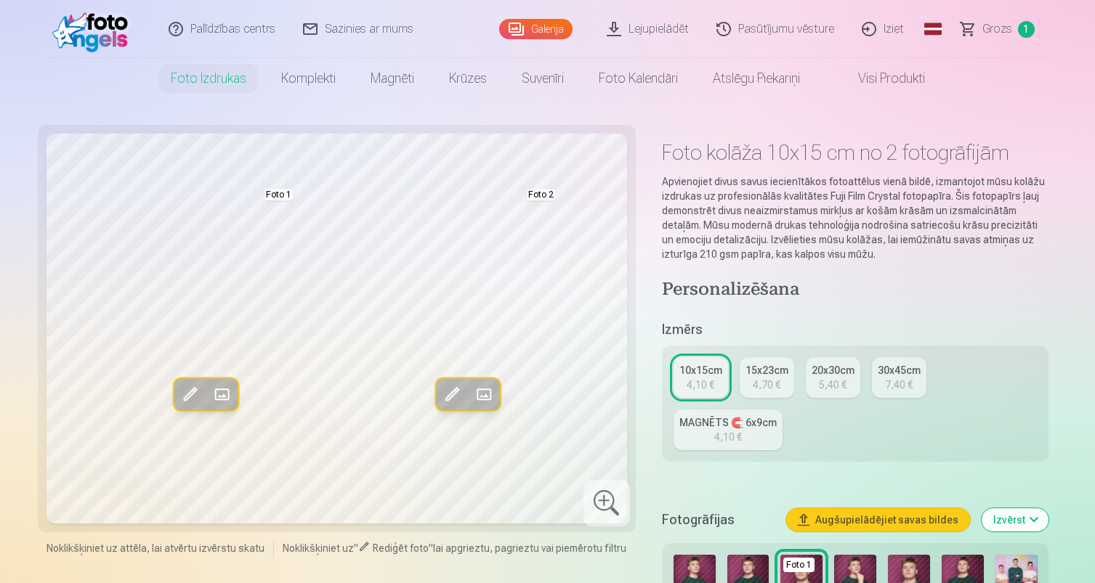
click at [767, 373] on div "15x23cm" at bounding box center [766, 370] width 43 height 15
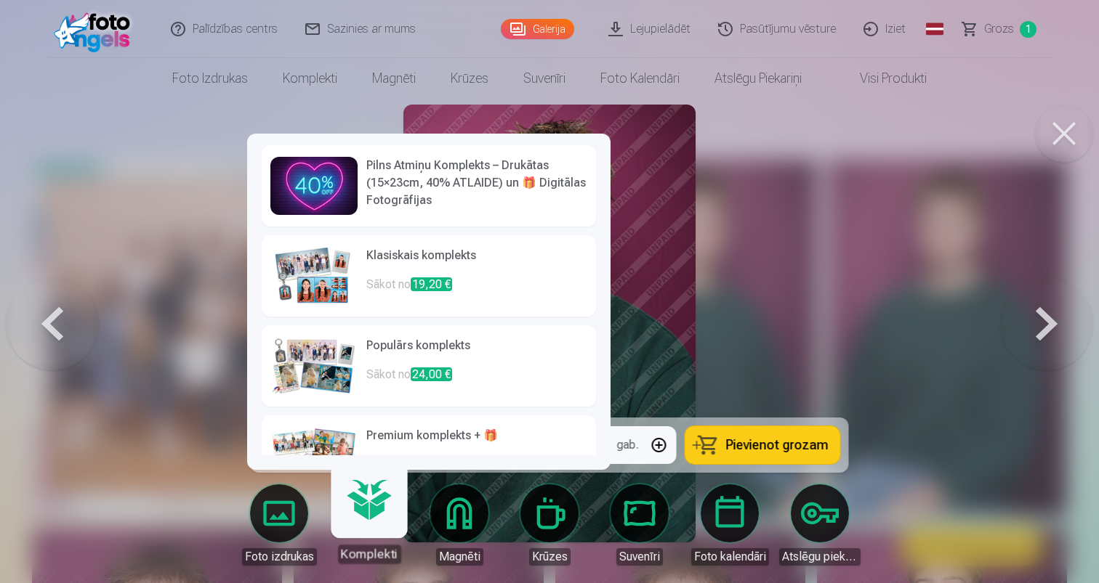
click at [376, 523] on link "Komplekti" at bounding box center [368, 518] width 89 height 89
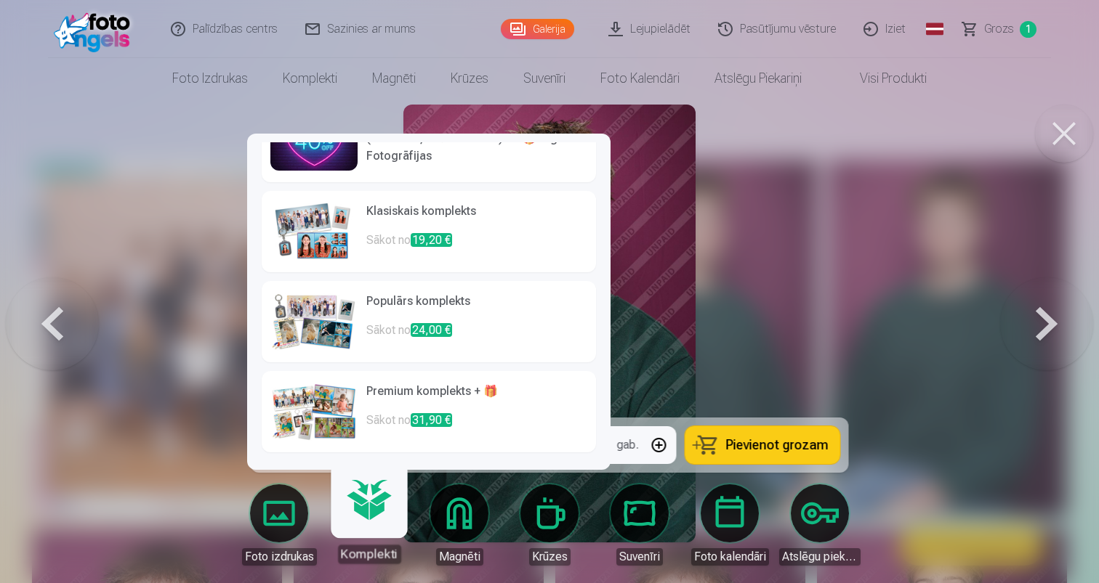
scroll to position [44, 0]
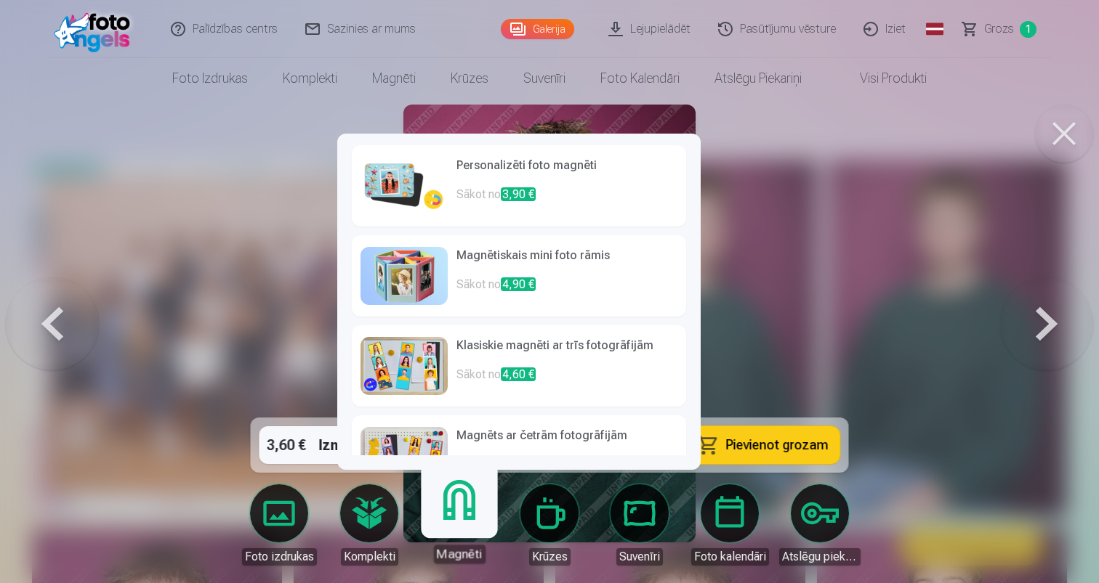
click at [463, 506] on link "Magnēti" at bounding box center [458, 518] width 89 height 89
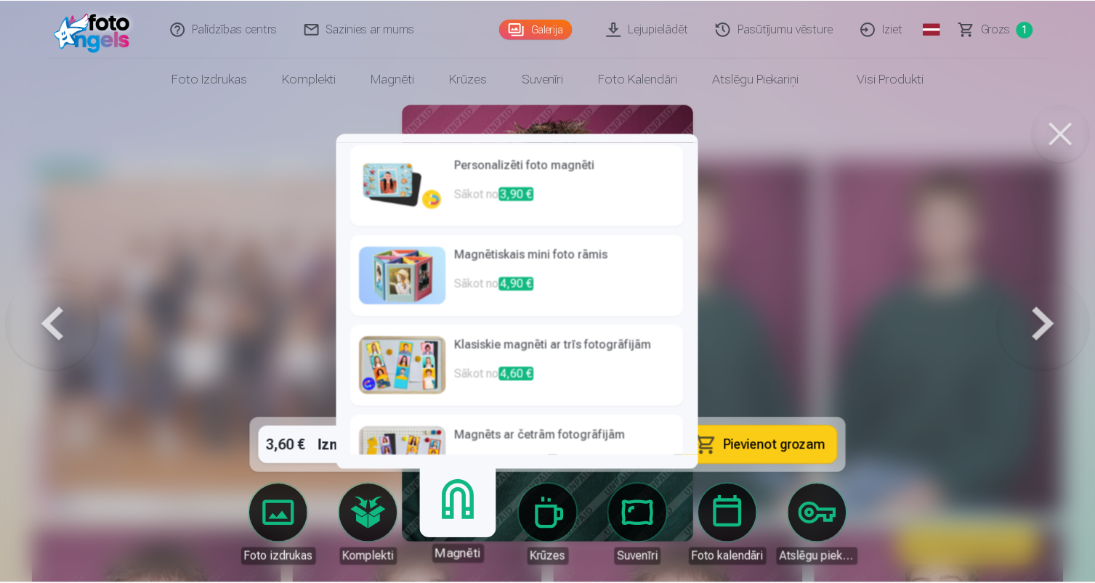
scroll to position [0, 0]
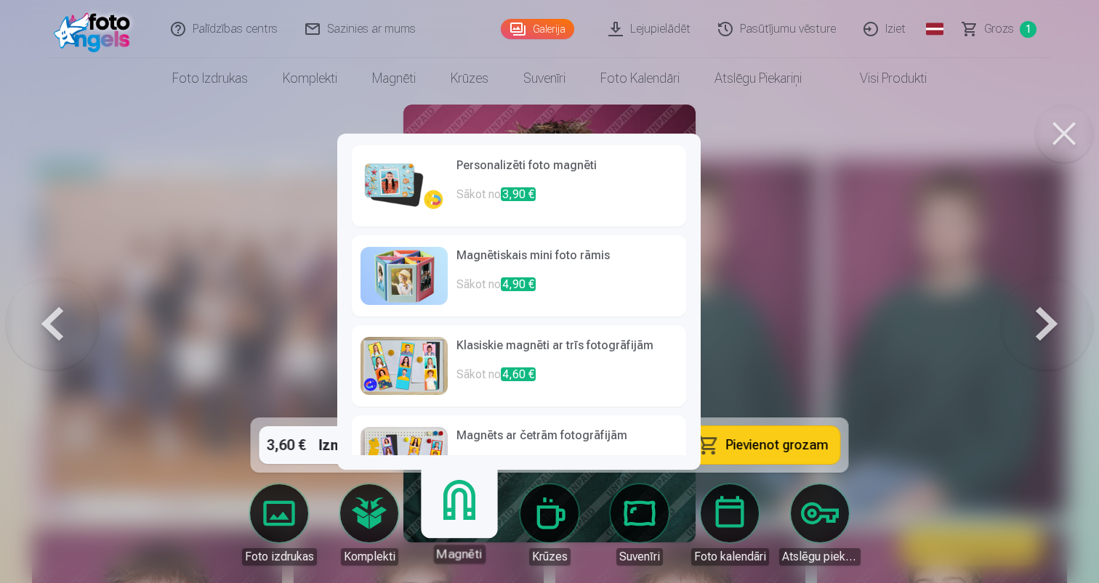
click at [390, 181] on img at bounding box center [403, 186] width 87 height 58
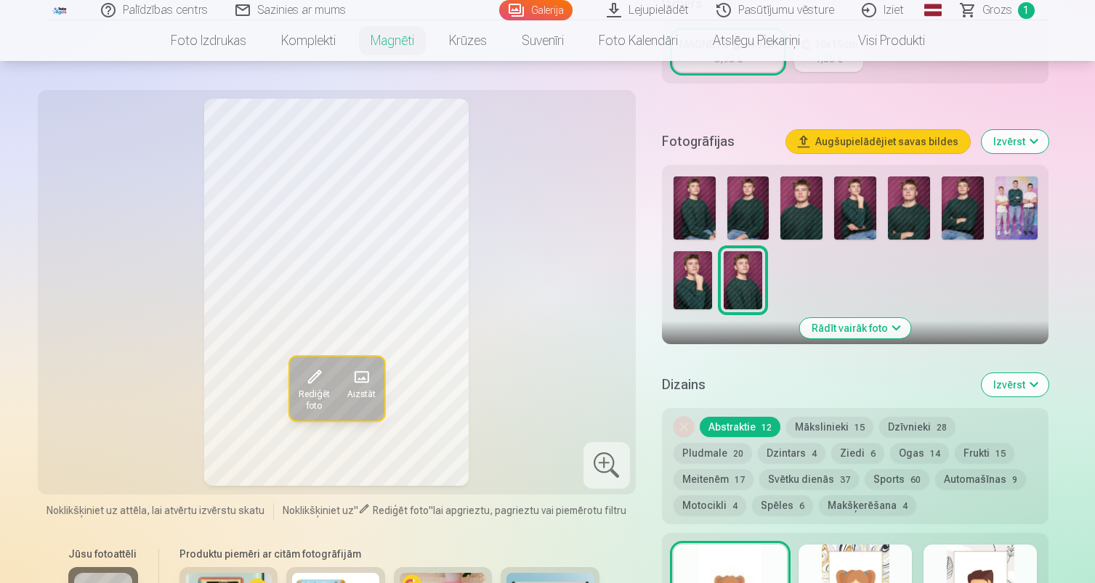
scroll to position [352, 0]
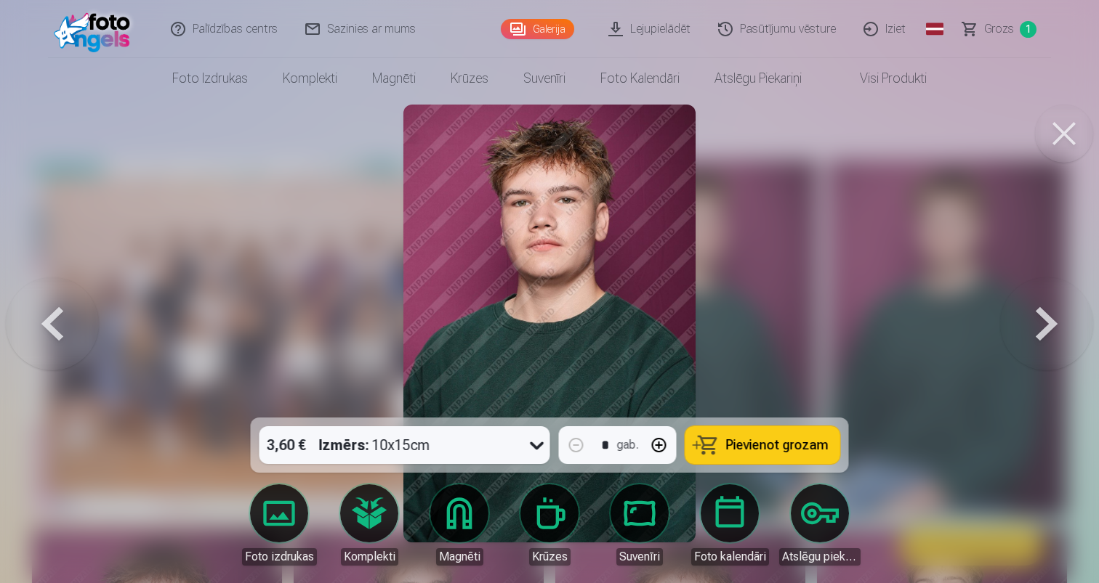
click at [54, 334] on button at bounding box center [52, 323] width 93 height 159
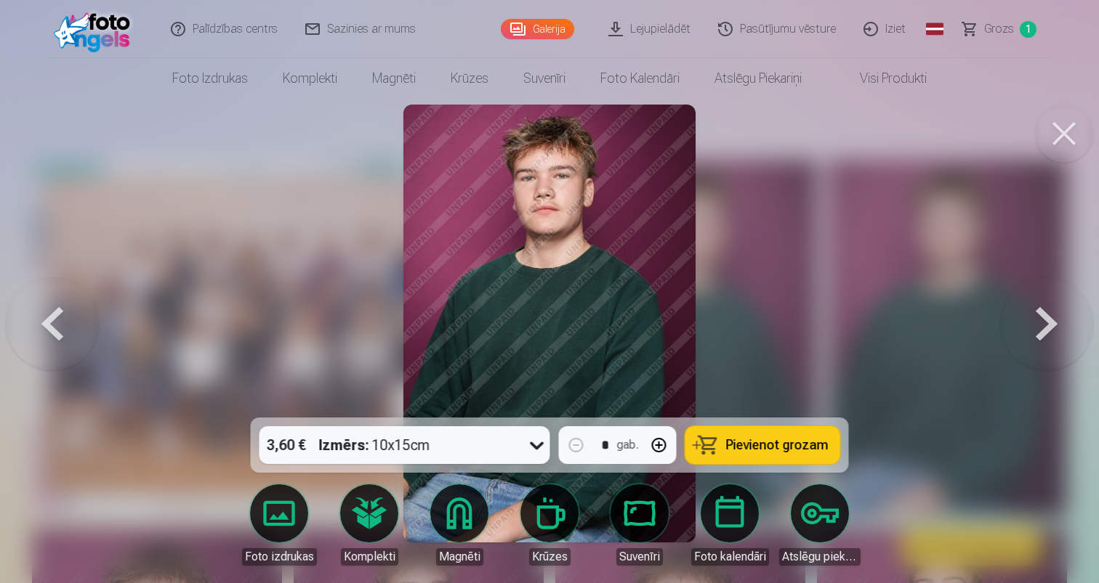
click at [54, 334] on button at bounding box center [52, 323] width 93 height 159
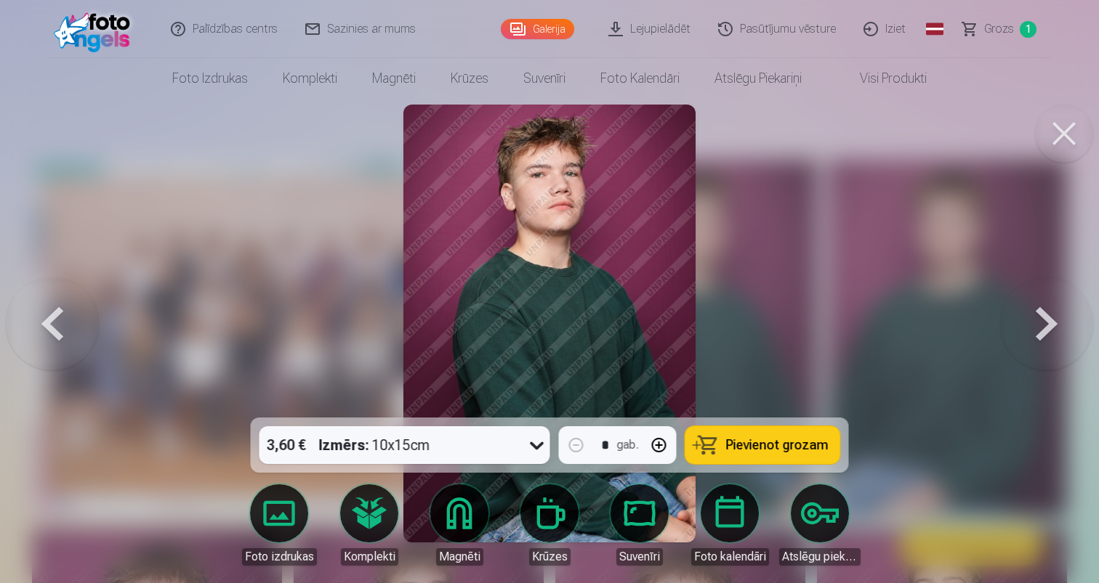
click at [54, 334] on button at bounding box center [52, 323] width 93 height 159
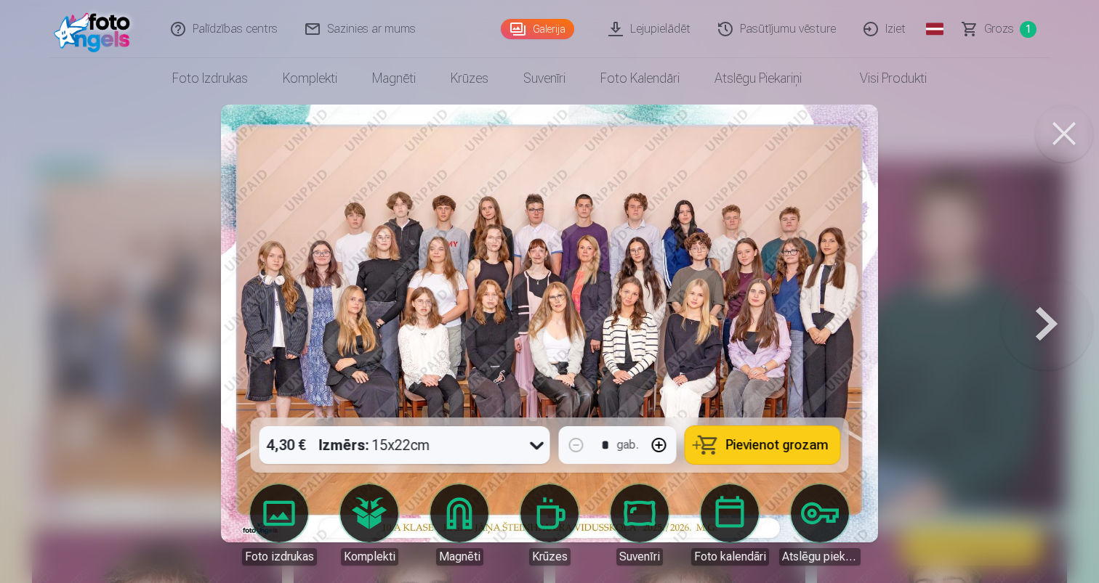
click at [1036, 332] on button at bounding box center [1046, 323] width 93 height 159
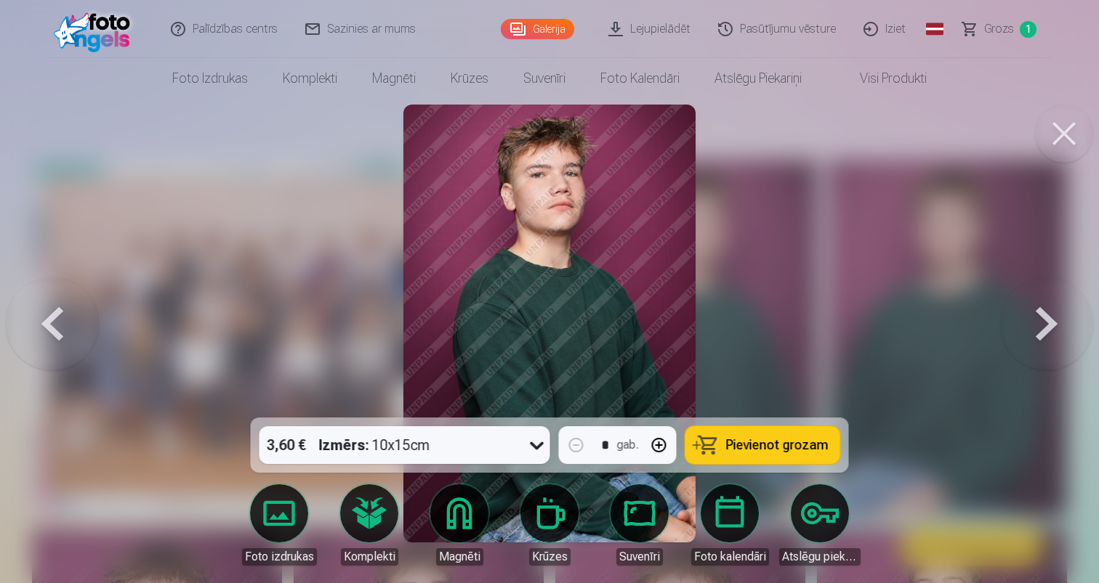
click at [1036, 332] on button at bounding box center [1046, 323] width 93 height 159
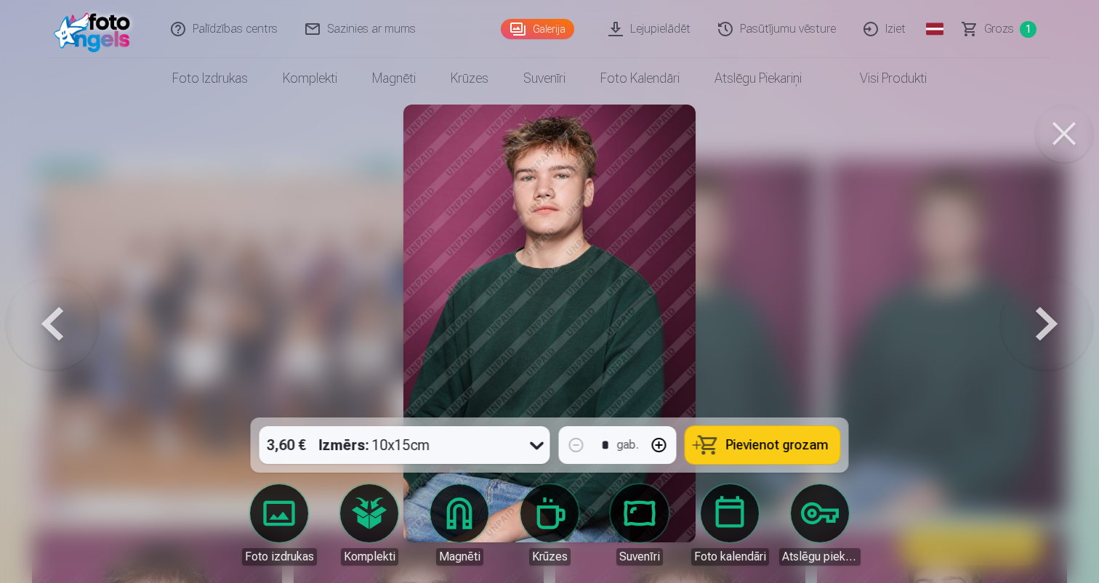
click at [1036, 332] on button at bounding box center [1046, 323] width 93 height 159
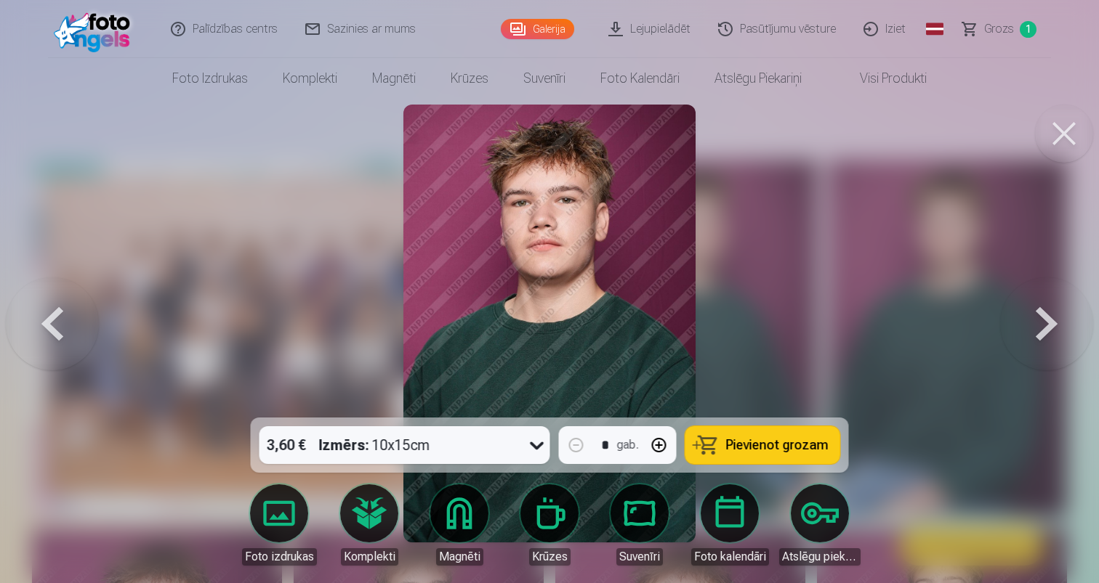
click at [1036, 332] on button at bounding box center [1046, 323] width 93 height 159
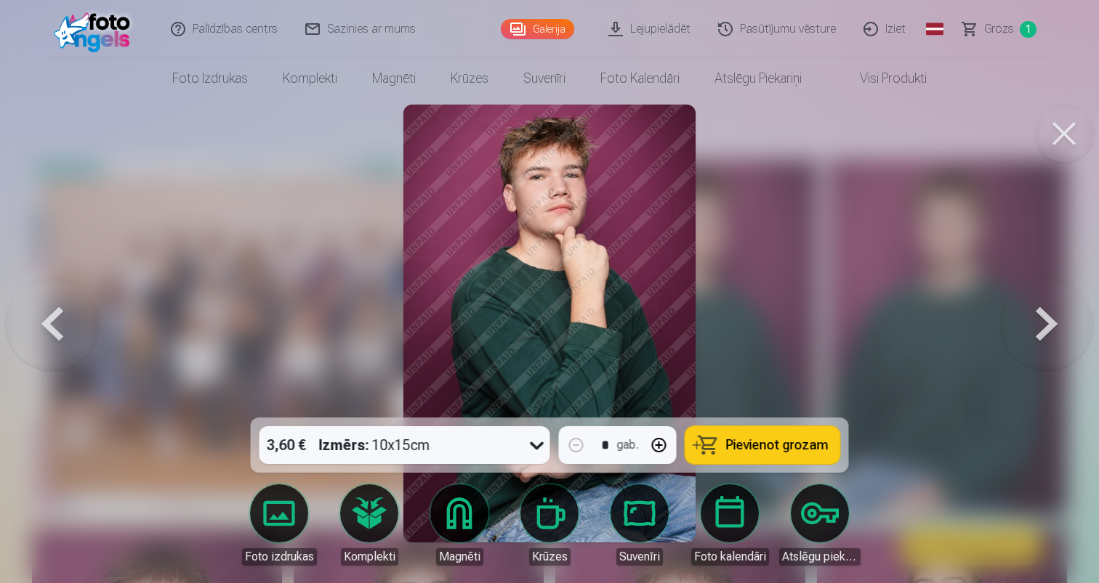
click at [1036, 332] on button at bounding box center [1046, 323] width 93 height 159
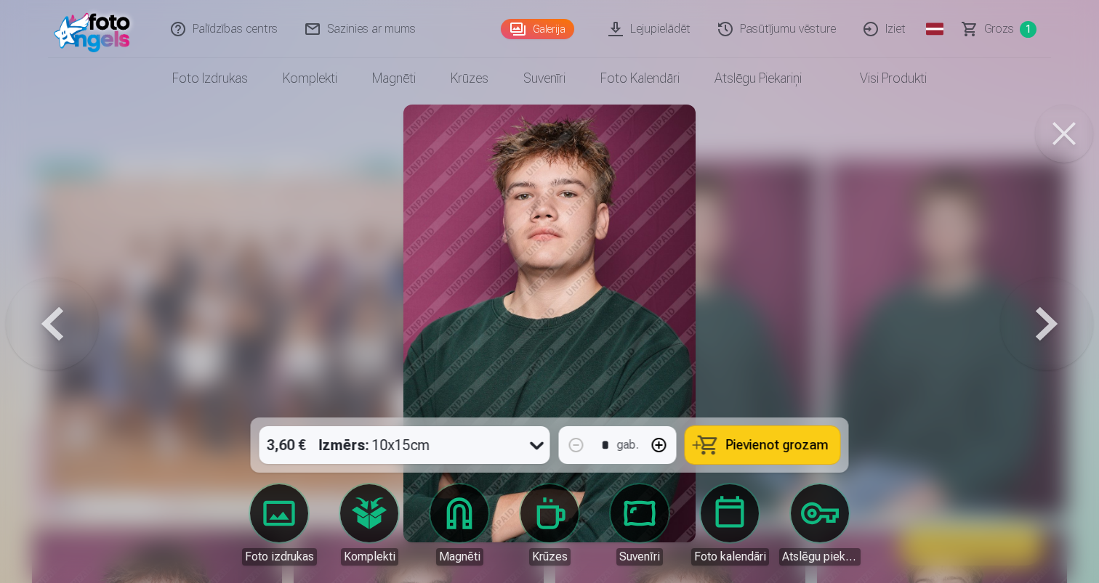
click at [1036, 332] on button at bounding box center [1046, 323] width 93 height 159
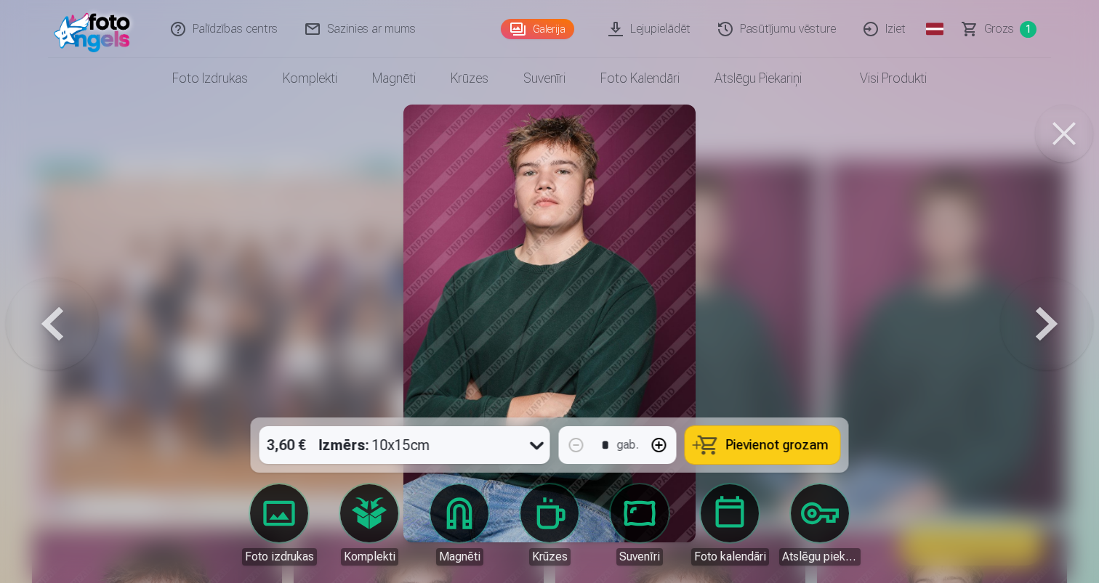
click at [1051, 323] on button at bounding box center [1046, 323] width 93 height 159
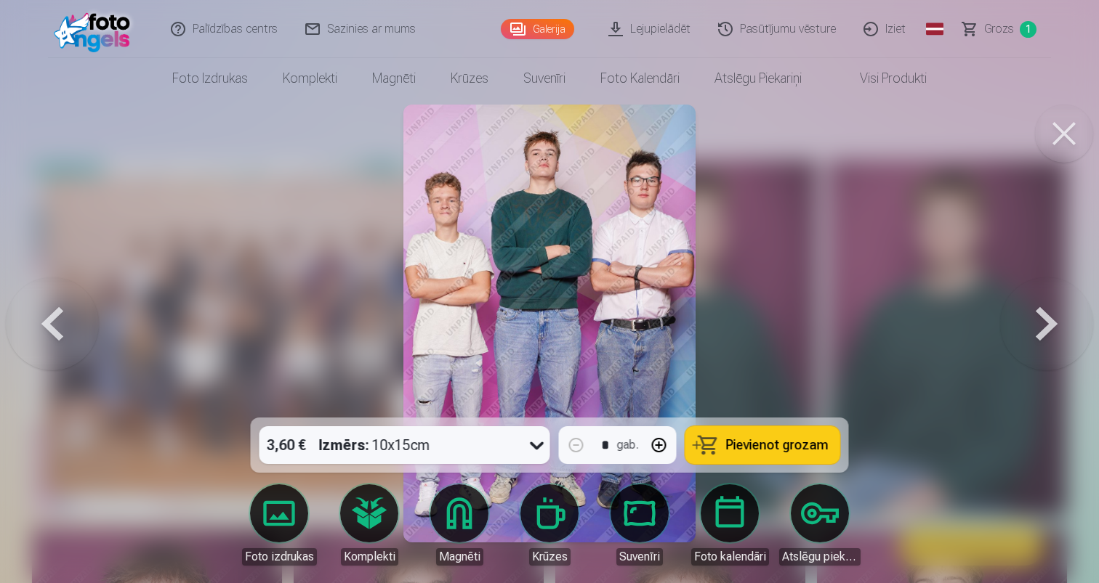
click at [1051, 323] on button at bounding box center [1046, 323] width 93 height 159
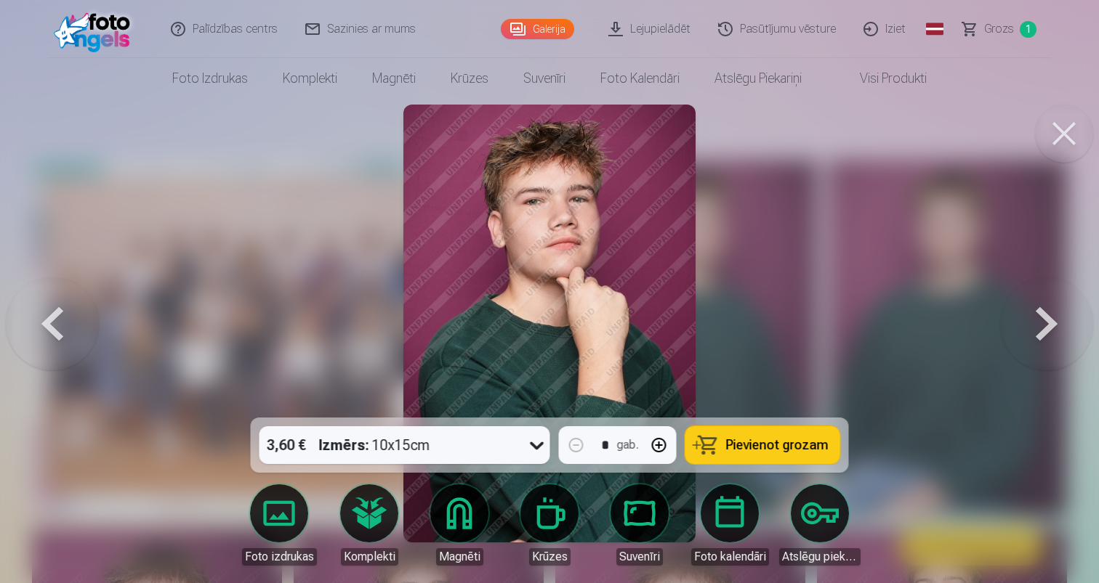
click at [1051, 323] on button at bounding box center [1046, 323] width 93 height 159
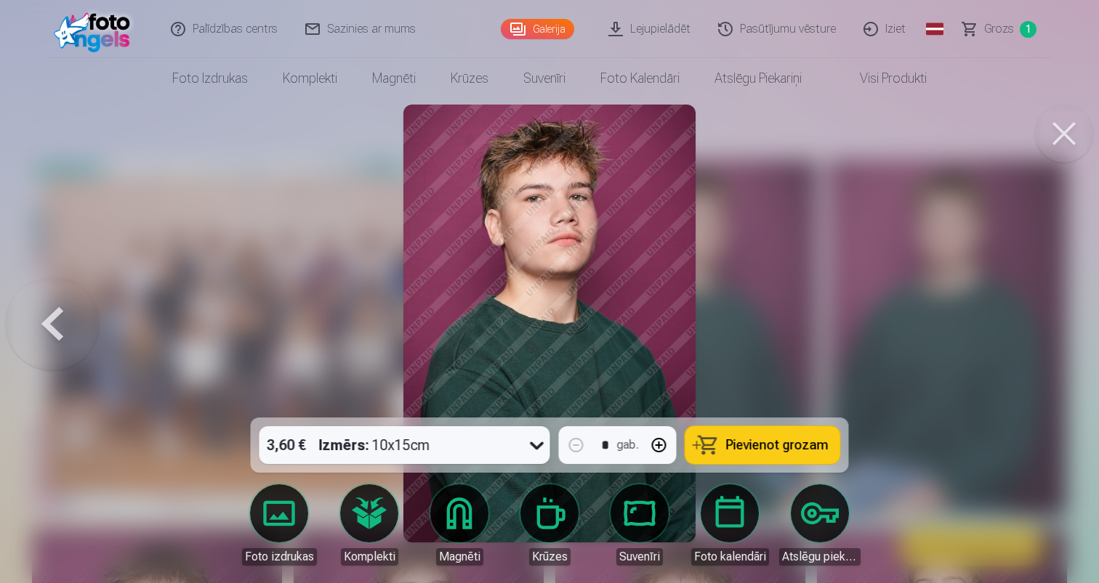
click at [808, 450] on span "Pievienot grozam" at bounding box center [777, 445] width 102 height 13
click at [1001, 31] on span "Grozs" at bounding box center [999, 28] width 30 height 17
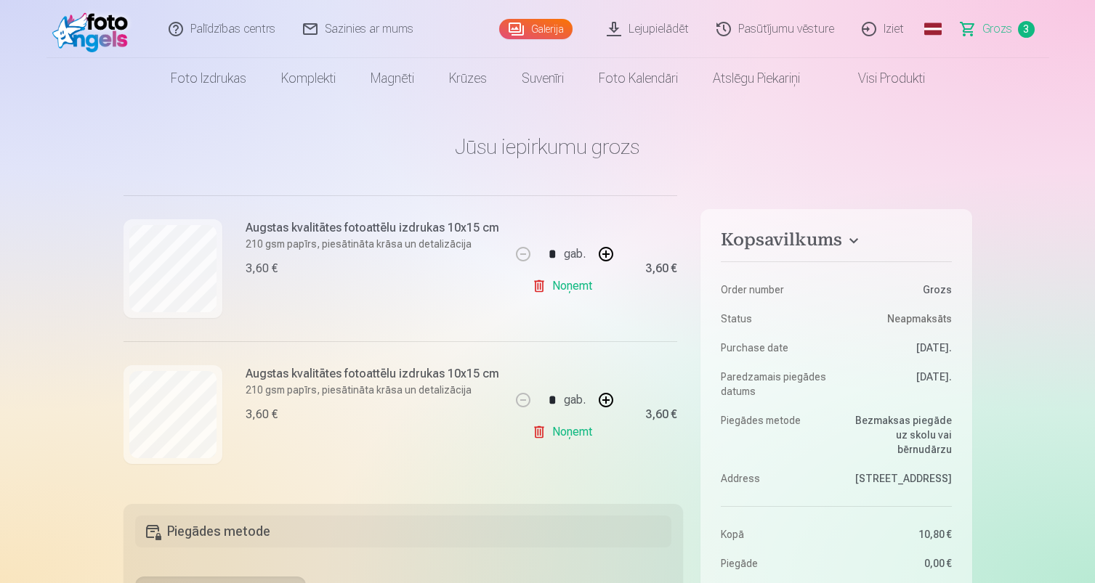
scroll to position [174, 0]
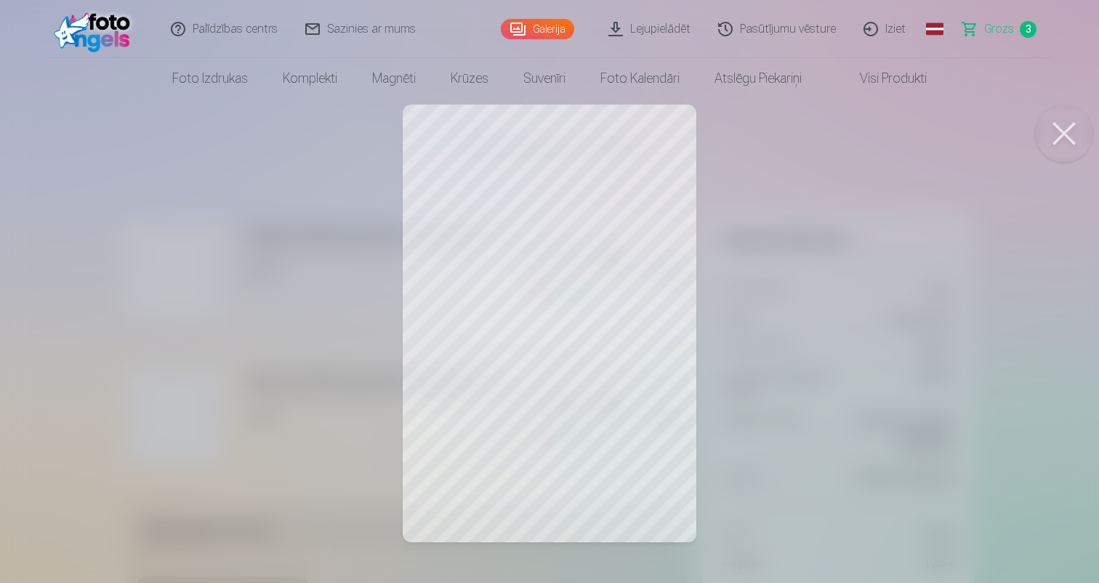
click at [1049, 131] on button at bounding box center [1064, 134] width 58 height 58
click at [1068, 124] on button at bounding box center [1064, 134] width 58 height 58
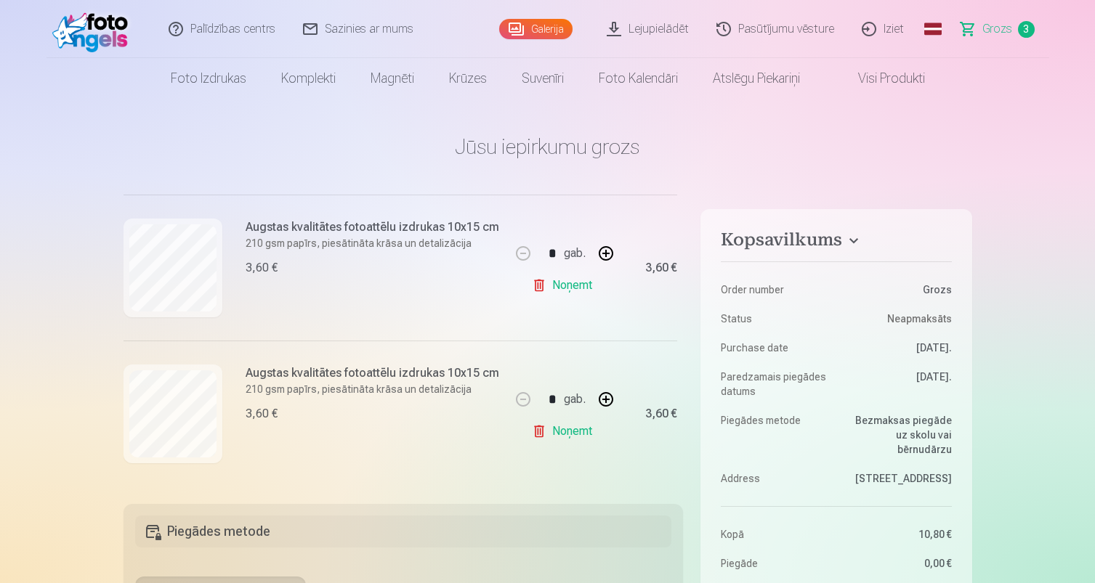
scroll to position [323, 0]
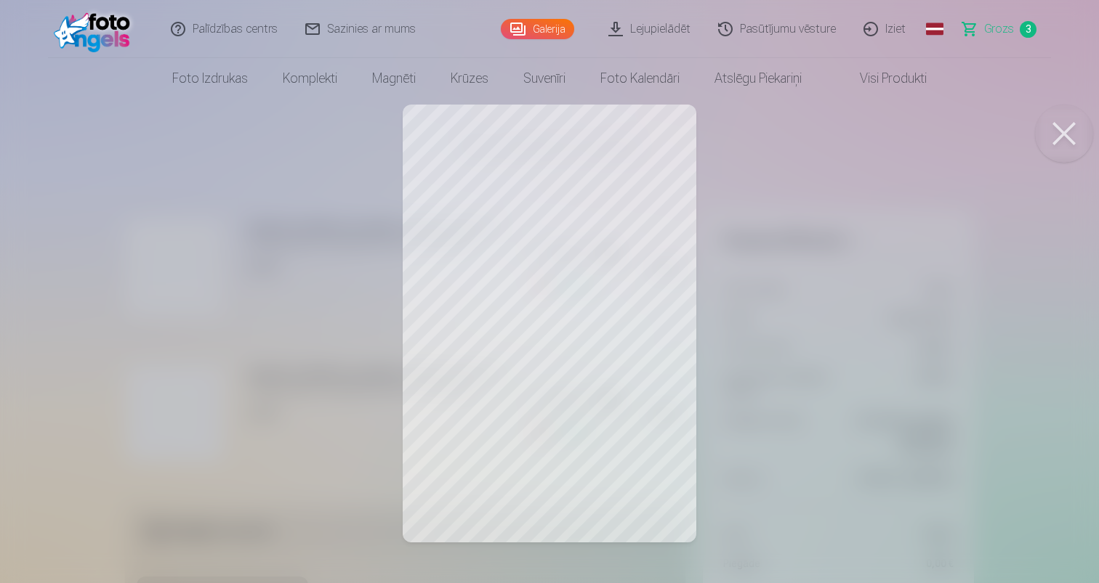
click at [1064, 126] on button at bounding box center [1064, 134] width 58 height 58
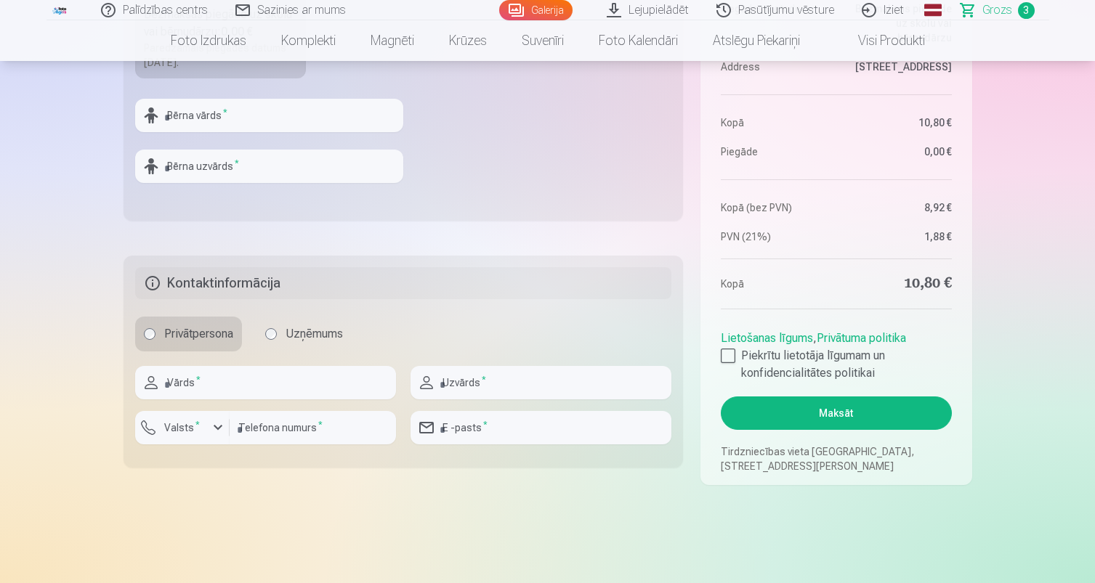
scroll to position [689, 0]
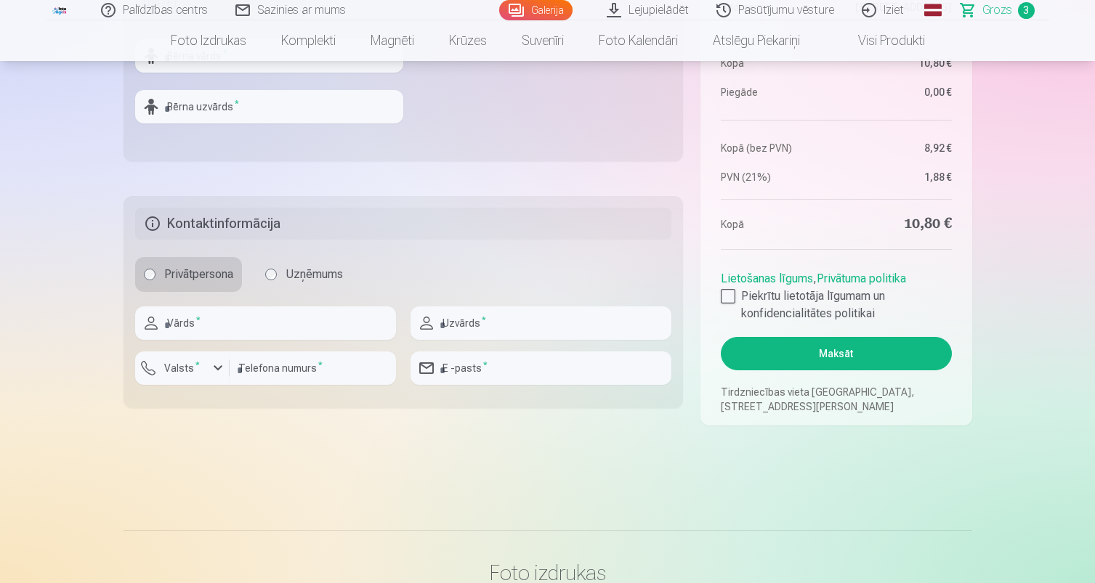
click at [336, 272] on label "Uzņēmums" at bounding box center [303, 274] width 95 height 35
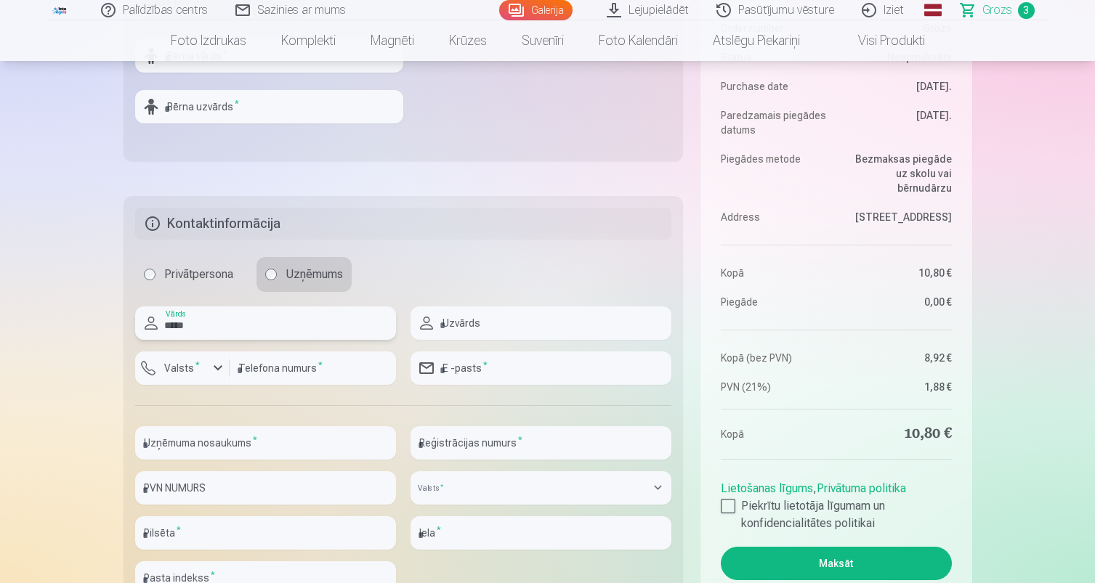
type input "*****"
type input "******"
click at [216, 373] on div "button" at bounding box center [217, 368] width 17 height 17
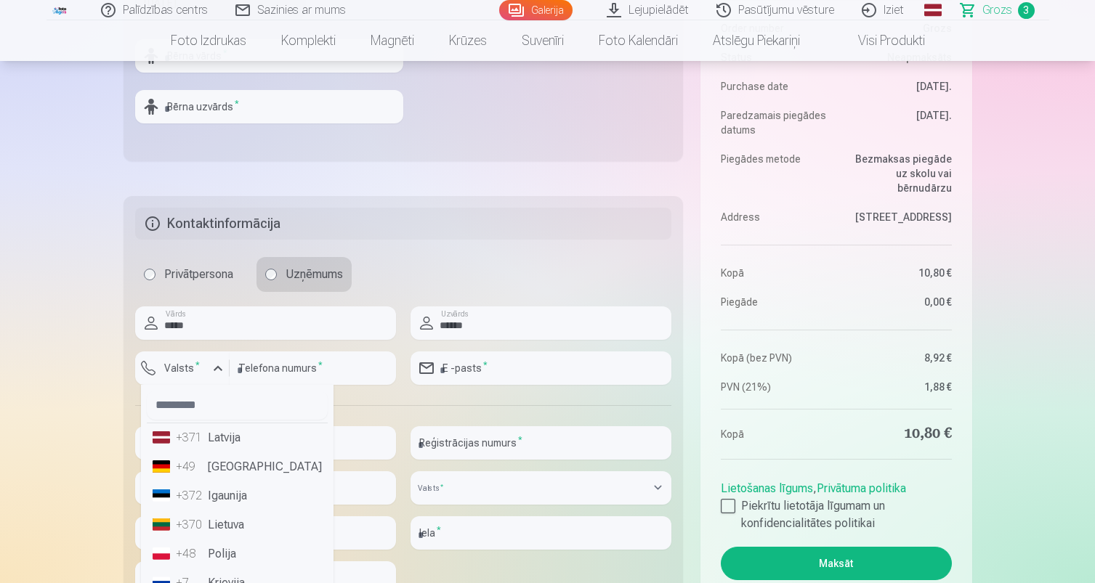
click at [209, 436] on li "+371 Latvija" at bounding box center [237, 438] width 181 height 29
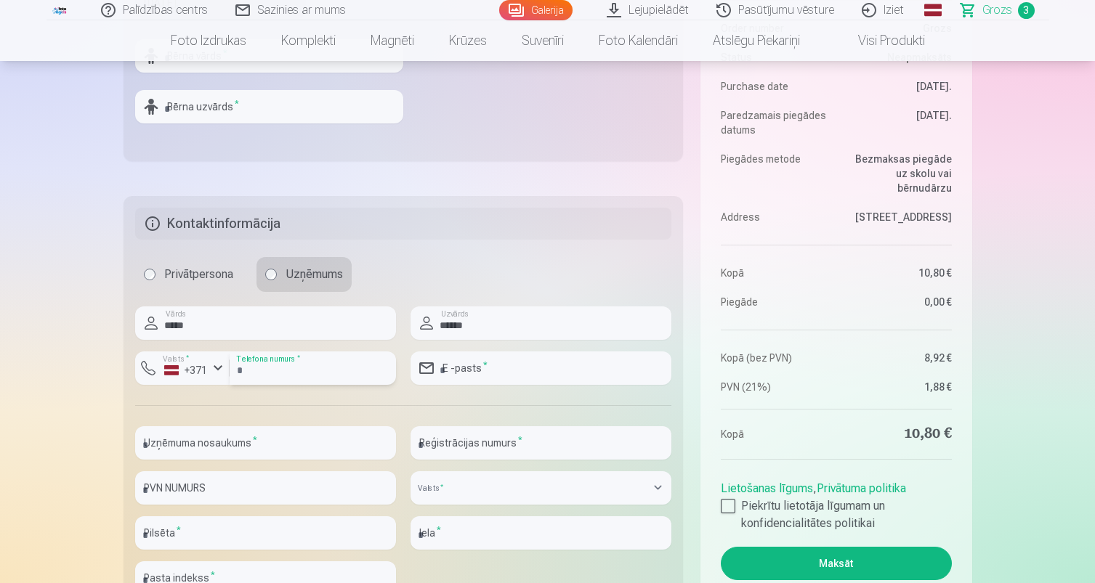
click at [296, 370] on input "number" at bounding box center [313, 368] width 166 height 33
type input "********"
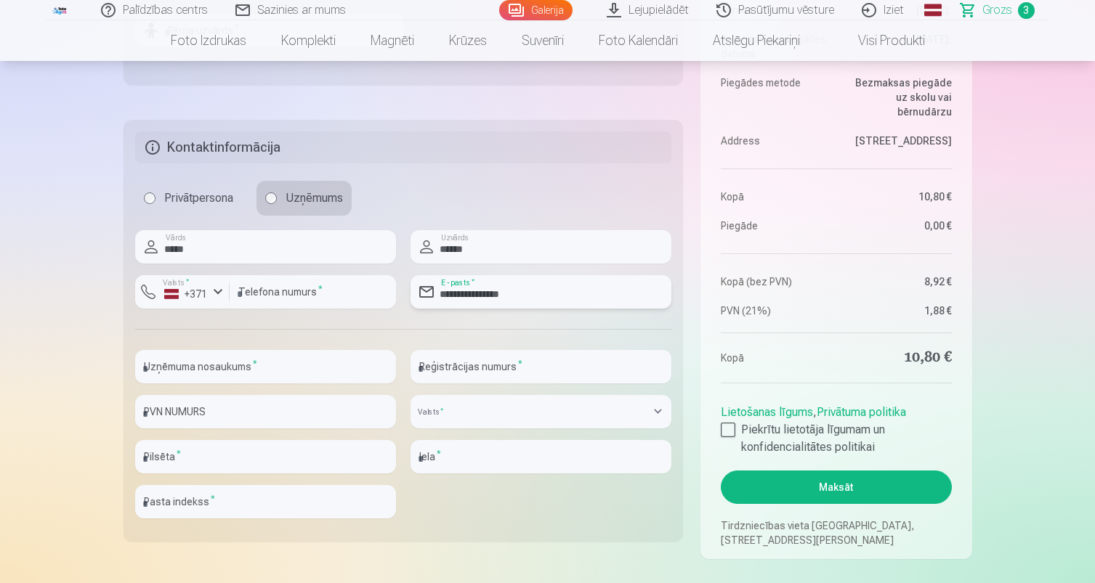
scroll to position [838, 0]
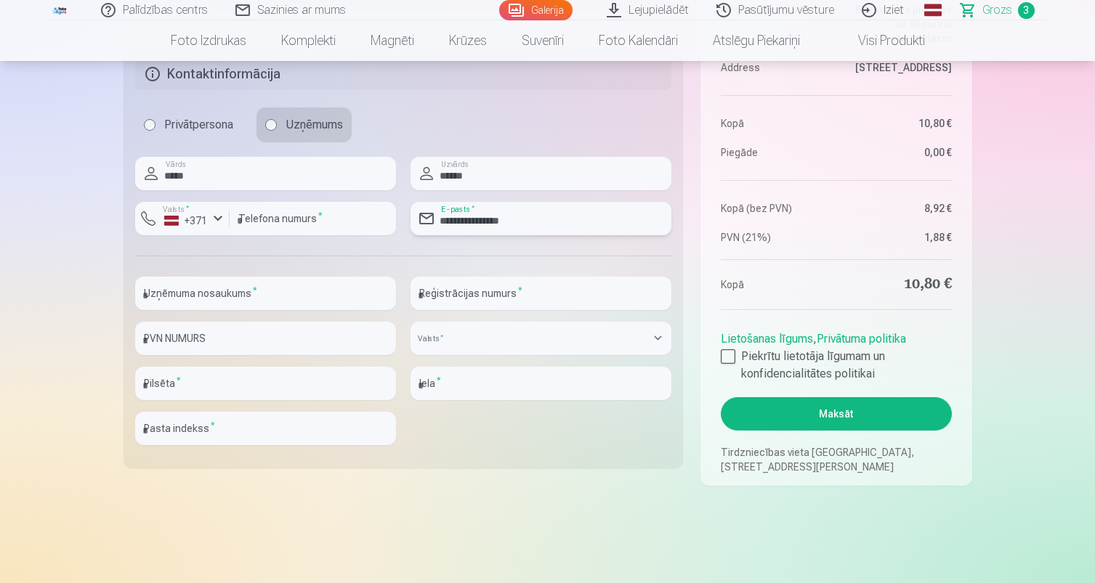
type input "**********"
click at [488, 296] on input "**********" at bounding box center [540, 293] width 261 height 33
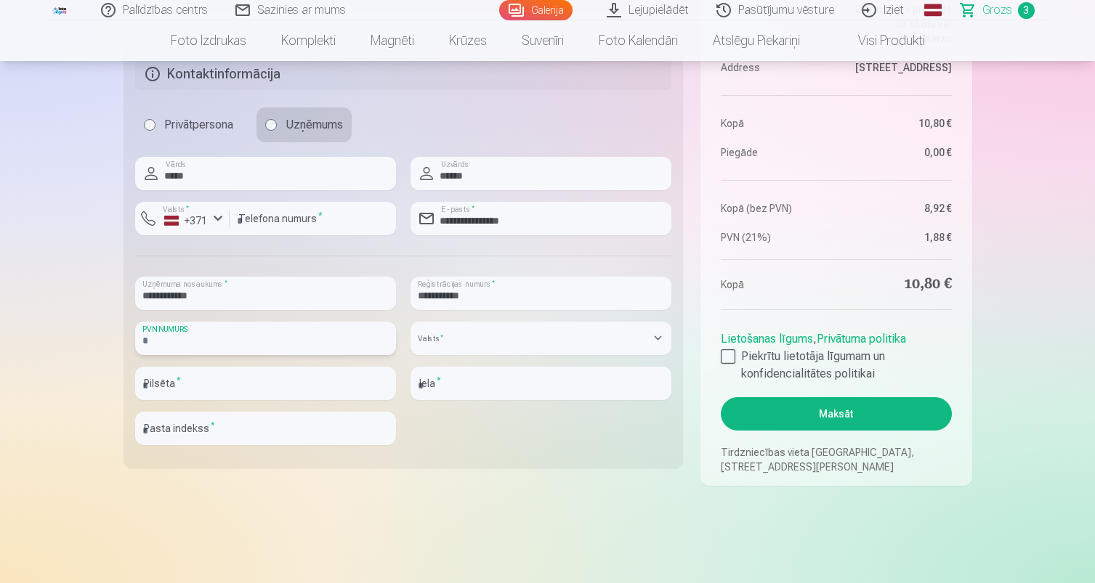
click at [348, 337] on input "text" at bounding box center [265, 338] width 261 height 33
paste input "**********"
type input "**********"
select select "******"
type input "****"
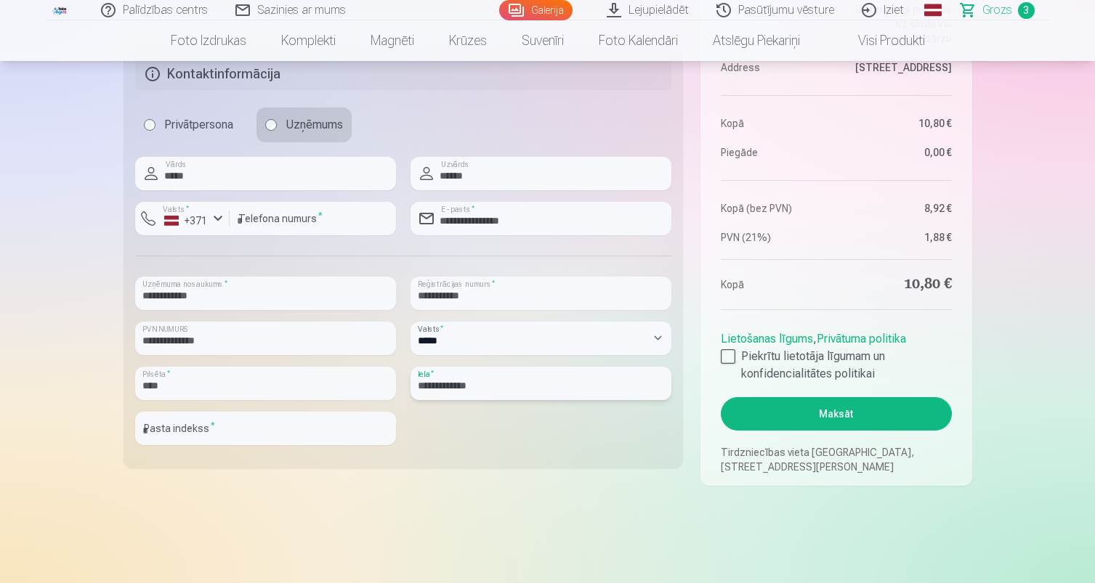
type input "**********"
type input "******"
click at [727, 355] on div at bounding box center [728, 356] width 15 height 15
click at [759, 411] on button "Maksāt" at bounding box center [836, 413] width 230 height 33
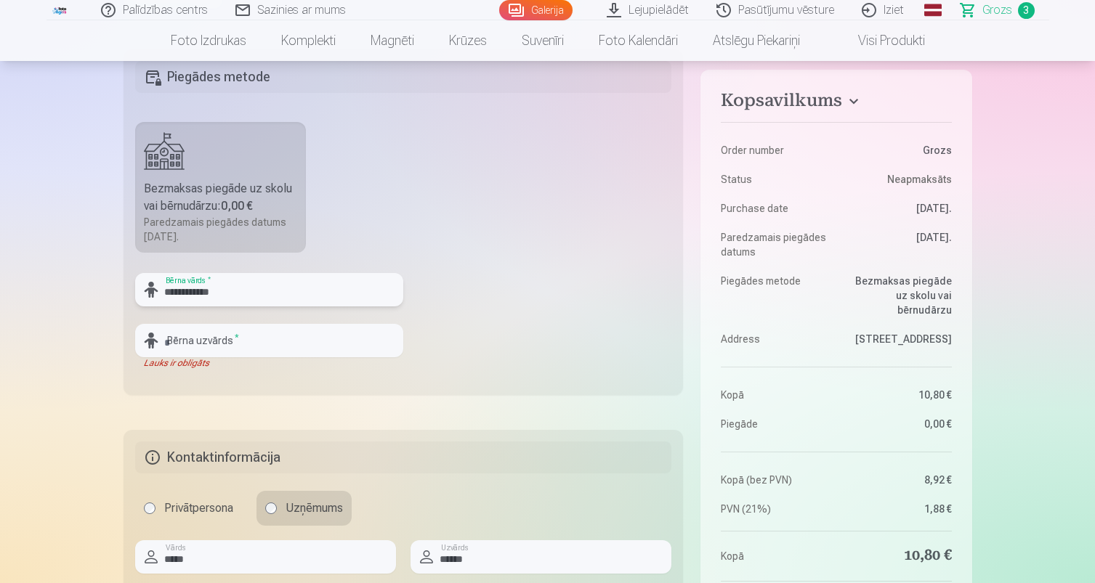
type input "**********"
click at [315, 339] on input "**********" at bounding box center [269, 340] width 268 height 33
type input "**********"
click at [474, 375] on fieldset "**********" at bounding box center [404, 222] width 560 height 346
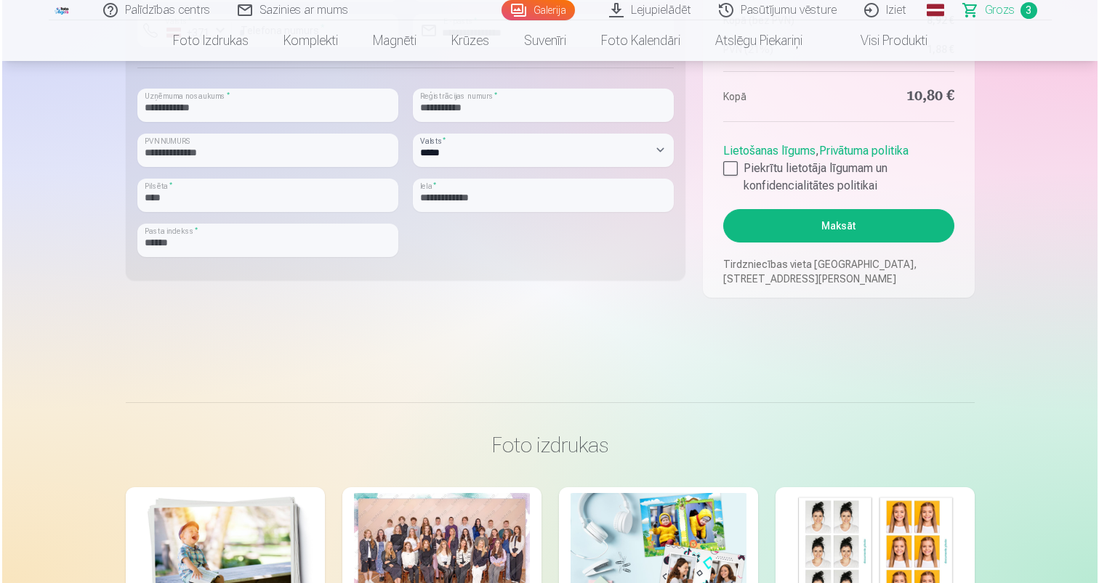
scroll to position [1034, 0]
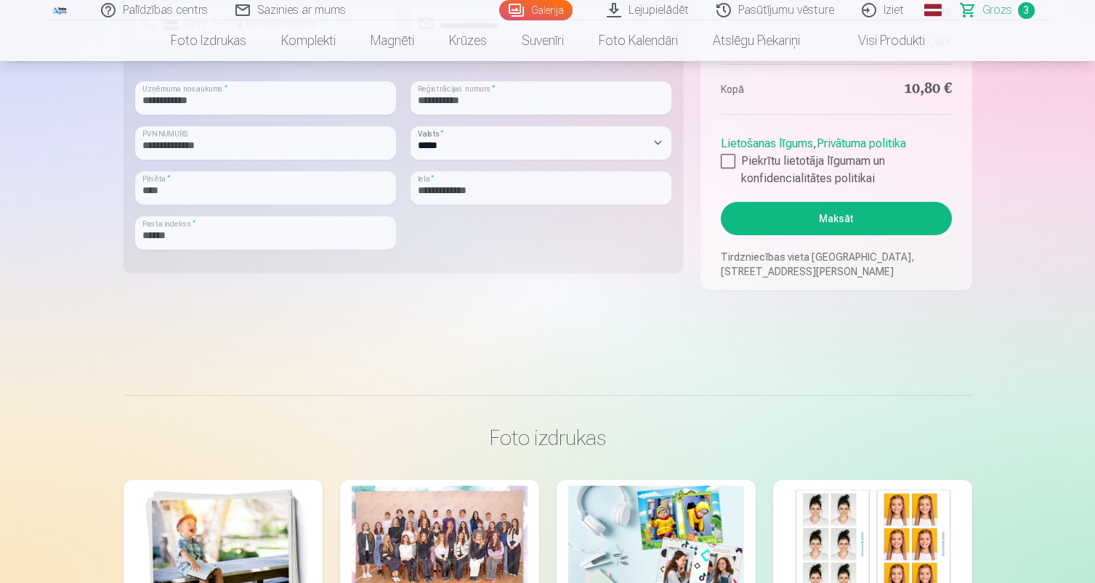
click at [820, 214] on button "Maksāt" at bounding box center [836, 218] width 230 height 33
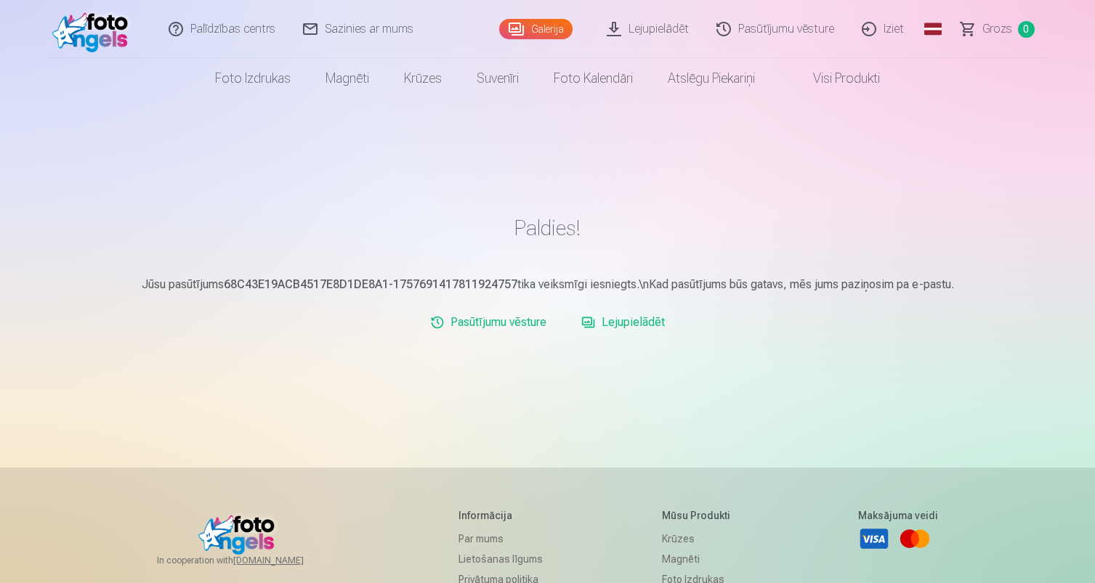
click at [642, 325] on link "Lejupielādēt" at bounding box center [622, 322] width 95 height 29
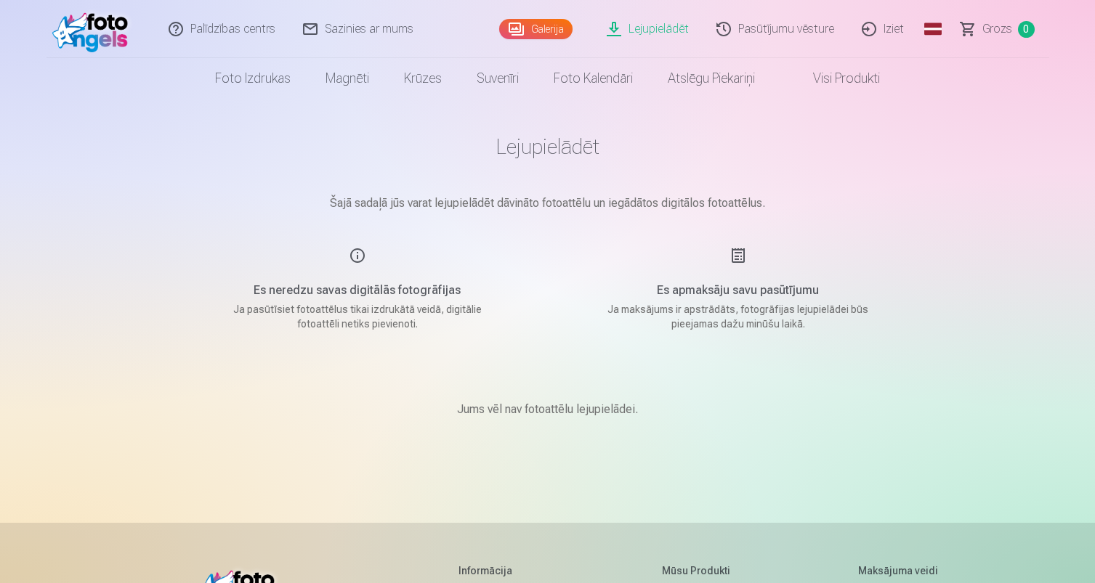
click at [739, 258] on div "Es apmaksāju savu pasūtījumu Ja maksājums ir apstrādāts, fotogrāfijas lejupielā…" at bounding box center [738, 289] width 346 height 84
